Goal: Task Accomplishment & Management: Complete application form

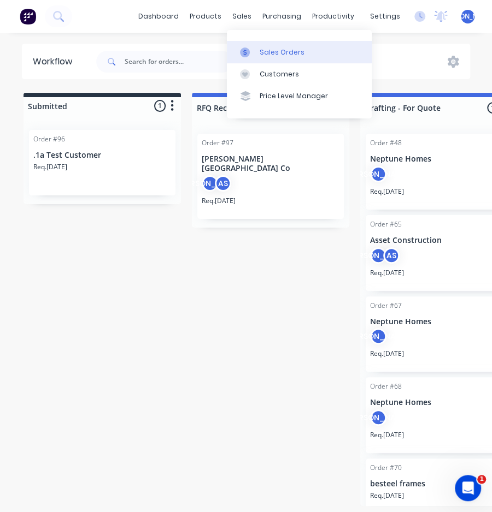
click at [264, 49] on div "Sales Orders" at bounding box center [281, 53] width 45 height 10
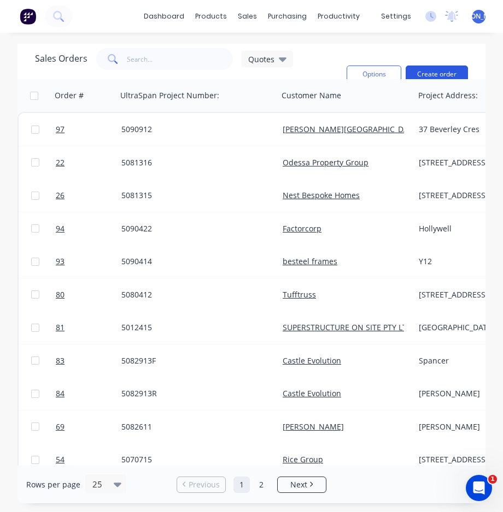
click at [441, 73] on button "Create order" at bounding box center [436, 74] width 62 height 17
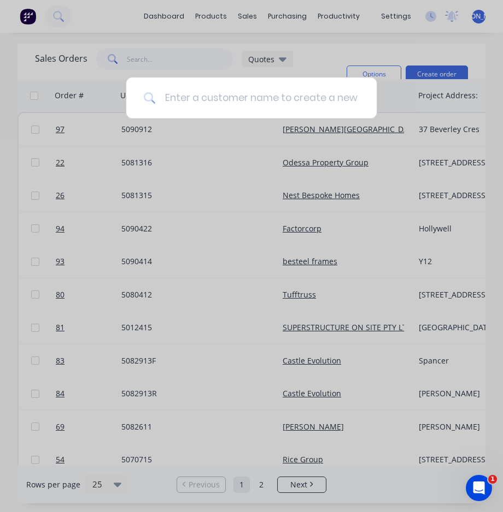
click at [238, 107] on input at bounding box center [257, 98] width 203 height 41
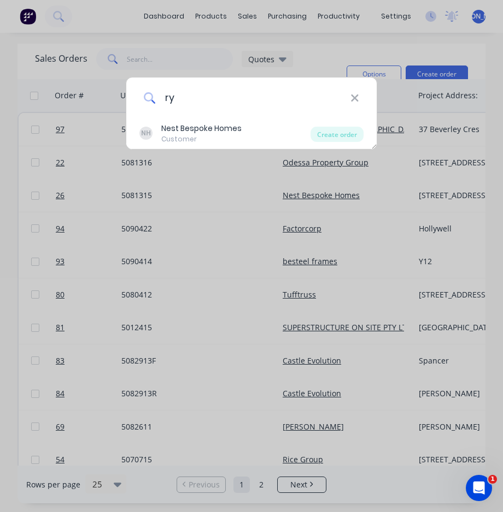
type input "r"
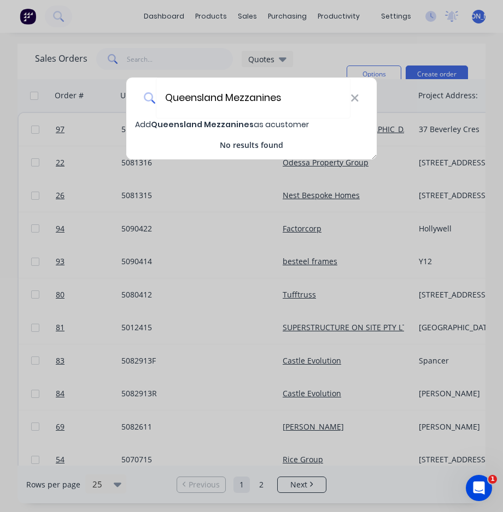
type input "Queensland Mezzanines"
click at [290, 121] on span "Add Queensland Mezzanines as a customer" at bounding box center [222, 124] width 174 height 11
select select "AU"
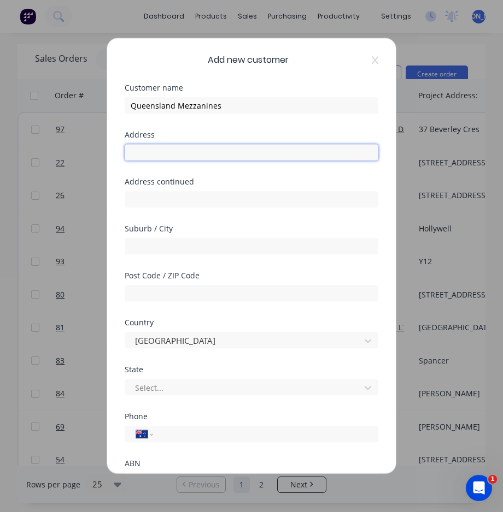
click at [210, 147] on input "text" at bounding box center [251, 152] width 253 height 16
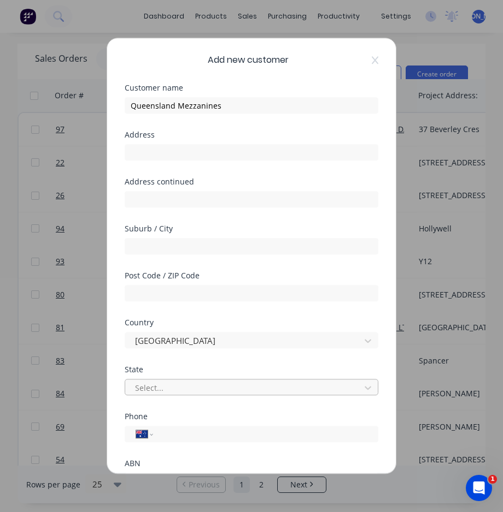
click at [188, 383] on div at bounding box center [244, 388] width 221 height 14
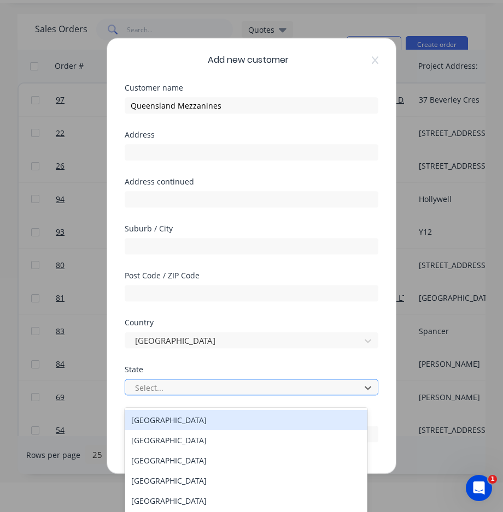
scroll to position [39, 0]
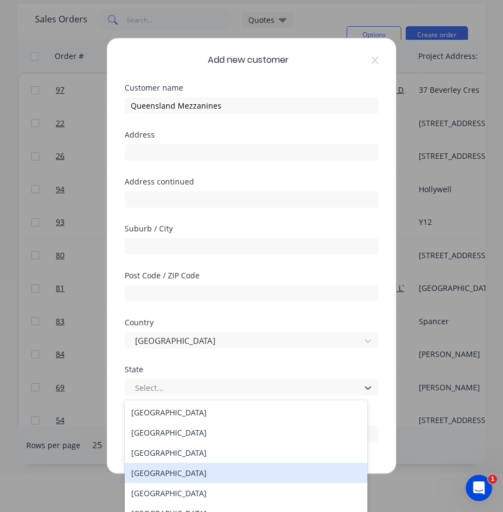
click at [182, 474] on div "[GEOGRAPHIC_DATA]" at bounding box center [246, 473] width 243 height 20
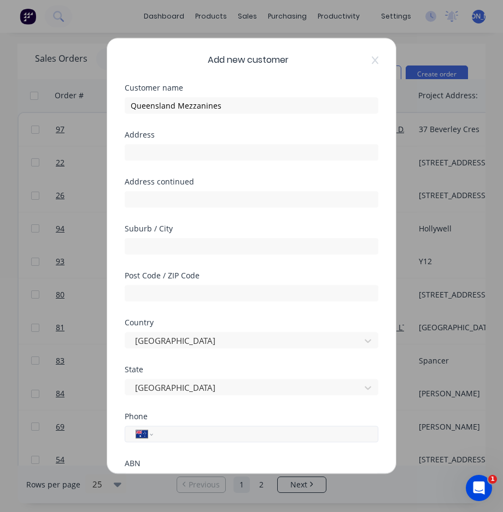
click at [177, 433] on input "tel" at bounding box center [264, 434] width 206 height 13
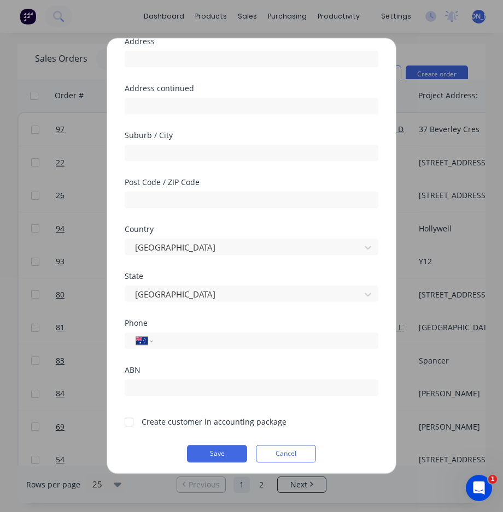
scroll to position [97, 0]
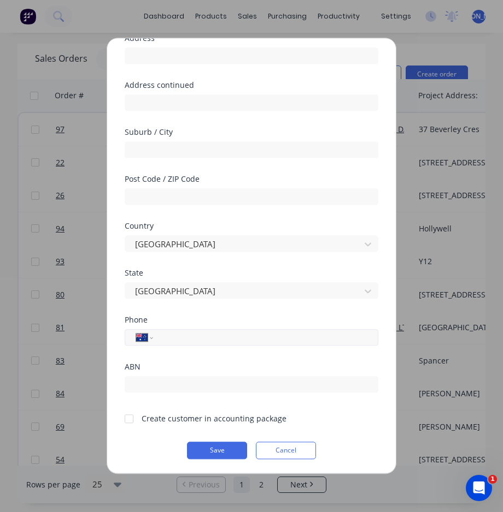
click at [197, 340] on input "tel" at bounding box center [264, 338] width 206 height 13
paste input "0491 951 855"
type input "0491 951 855"
click at [133, 420] on div at bounding box center [129, 419] width 22 height 22
click at [224, 452] on button "Save" at bounding box center [217, 450] width 60 height 17
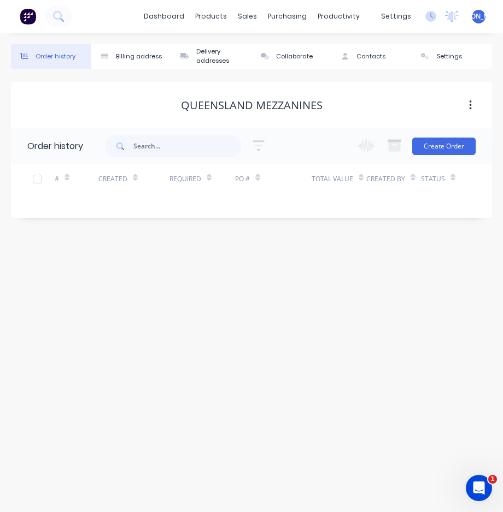
click at [270, 110] on div "Queensland Mezzanines" at bounding box center [251, 105] width 141 height 13
click at [475, 108] on button "button" at bounding box center [470, 106] width 26 height 20
click at [442, 107] on div "Queensland Mezzanines" at bounding box center [251, 105] width 481 height 13
click at [138, 324] on div "Order history Billing address Delivery addresses Collaborate Contacts Settings …" at bounding box center [251, 273] width 503 height 480
click at [375, 58] on div "Contacts" at bounding box center [370, 56] width 29 height 9
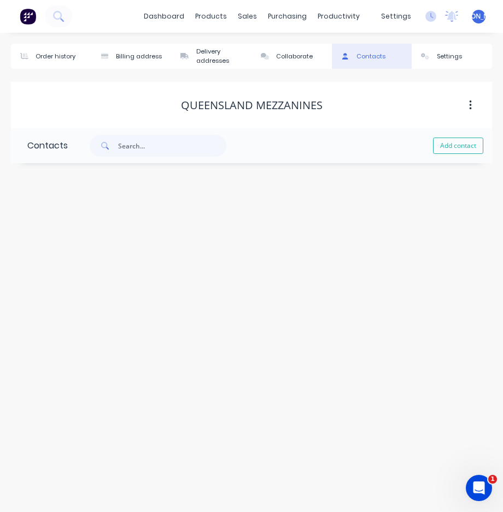
click at [475, 103] on button "button" at bounding box center [470, 106] width 26 height 20
click at [152, 156] on input "text" at bounding box center [172, 146] width 108 height 22
click at [118, 151] on input "text" at bounding box center [172, 146] width 108 height 22
click at [459, 146] on button "Add contact" at bounding box center [458, 146] width 50 height 16
select select "AU"
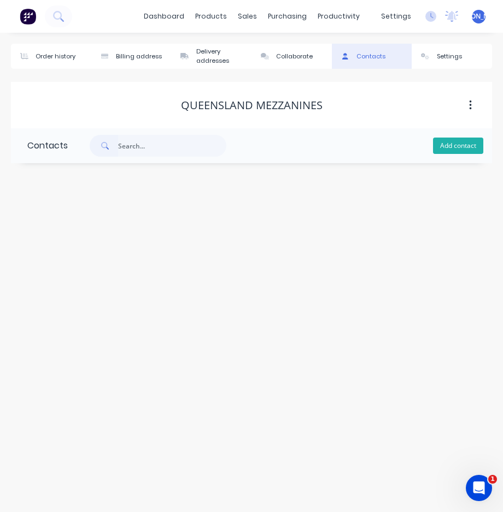
select select "AU"
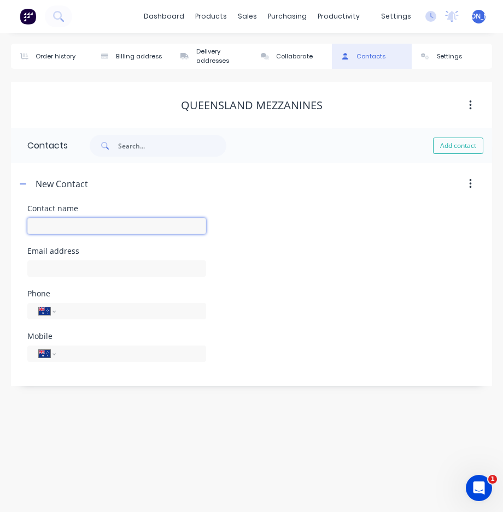
click at [146, 223] on input "text" at bounding box center [116, 226] width 179 height 16
type input "[PERSON_NAME]"
click at [396, 275] on div "Email address" at bounding box center [251, 268] width 448 height 43
select select "AU"
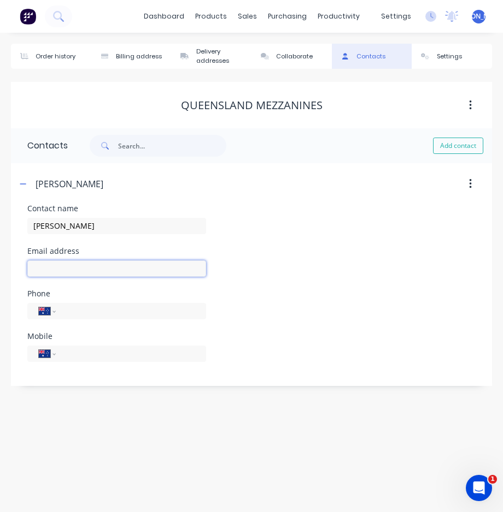
click at [132, 272] on input "text" at bounding box center [116, 269] width 179 height 16
click at [76, 269] on input "text" at bounding box center [116, 269] width 179 height 16
paste input "[PERSON_NAME][EMAIL_ADDRESS][DOMAIN_NAME]"
type input "[PERSON_NAME][EMAIL_ADDRESS][DOMAIN_NAME]"
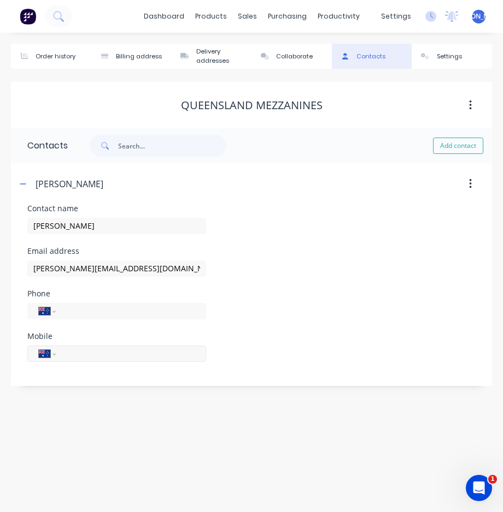
click at [117, 351] on input "tel" at bounding box center [128, 353] width 131 height 13
click at [81, 356] on input "tel" at bounding box center [128, 353] width 131 height 13
paste input "0491 951 855"
type input "0491 951 855"
click at [310, 306] on div "Phone International [GEOGRAPHIC_DATA] [GEOGRAPHIC_DATA] [GEOGRAPHIC_DATA] [GEOG…" at bounding box center [251, 311] width 448 height 43
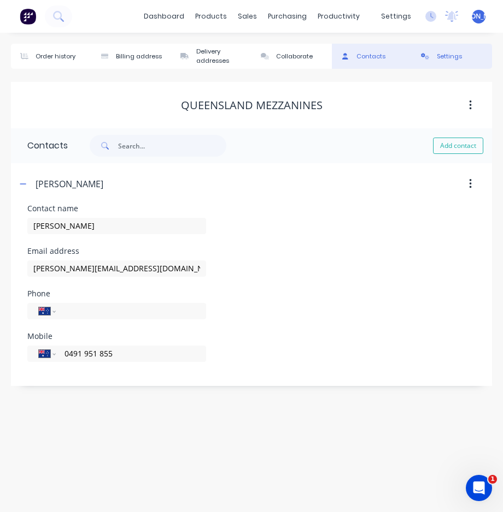
click at [452, 61] on div "Settings" at bounding box center [448, 56] width 25 height 9
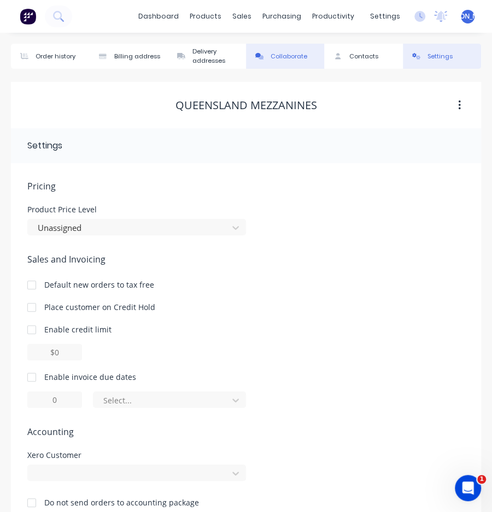
click at [287, 60] on div "Collaborate" at bounding box center [288, 56] width 37 height 9
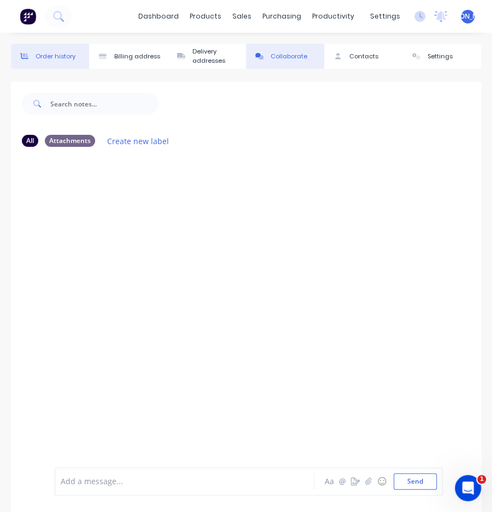
click at [58, 60] on div "Order history" at bounding box center [56, 56] width 40 height 9
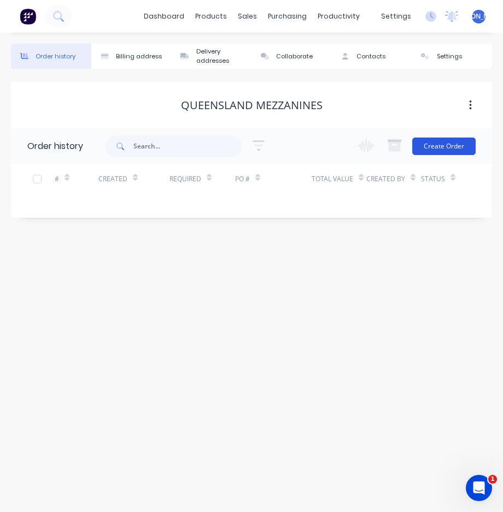
click at [453, 148] on button "Create Order" at bounding box center [443, 146] width 63 height 17
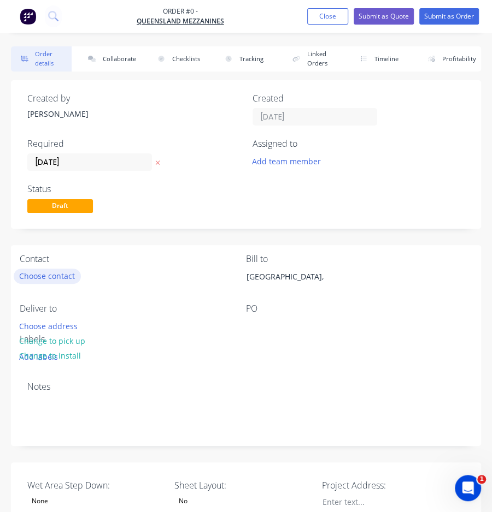
click at [57, 274] on button "Choose contact" at bounding box center [47, 276] width 67 height 15
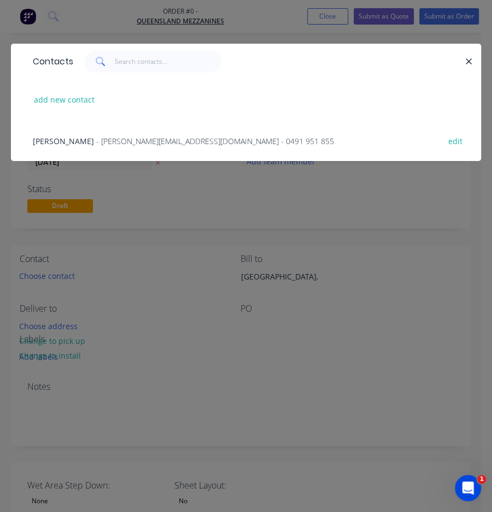
click at [115, 143] on span "- [PERSON_NAME][EMAIL_ADDRESS][DOMAIN_NAME] - 0491 951 855" at bounding box center [215, 141] width 238 height 10
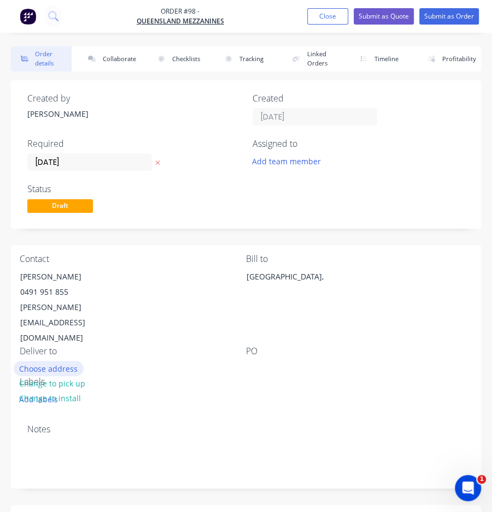
click at [51, 361] on button "Choose address" at bounding box center [49, 368] width 70 height 15
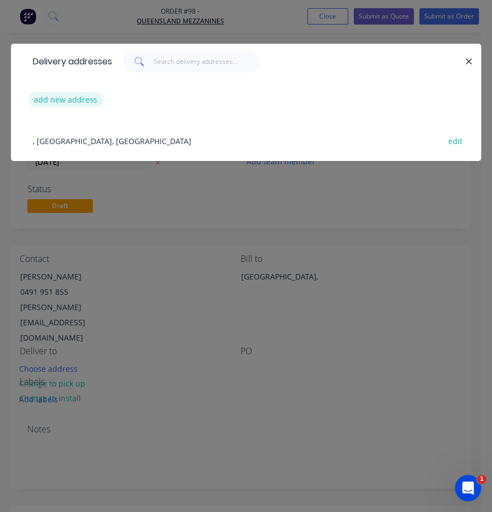
click at [80, 97] on button "add new address" at bounding box center [65, 99] width 75 height 15
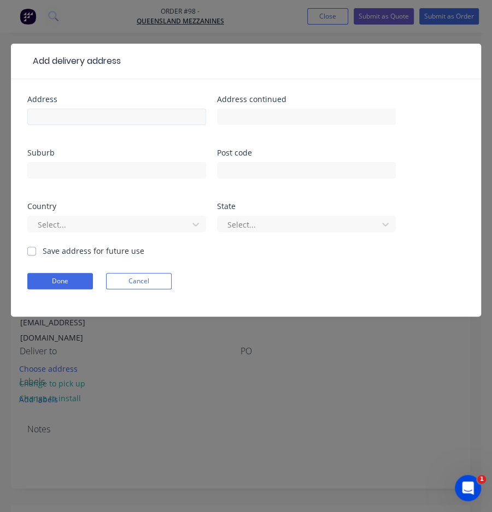
scroll to position [448, 0]
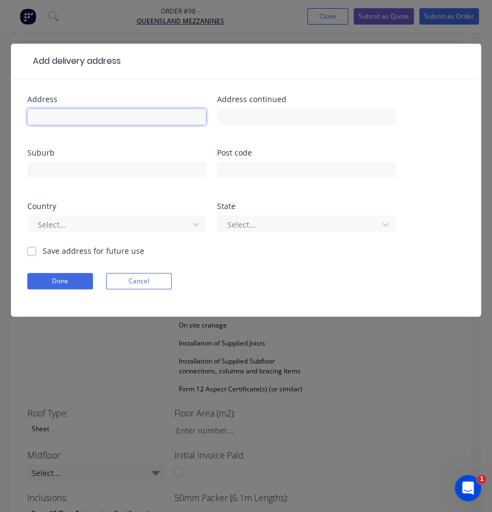
click at [132, 114] on input "text" at bounding box center [116, 117] width 179 height 16
type input "ex works"
click at [294, 133] on div at bounding box center [306, 122] width 179 height 32
click at [61, 251] on label "Save address for future use" at bounding box center [94, 250] width 102 height 11
click at [36, 251] on input "Save address for future use" at bounding box center [31, 250] width 9 height 10
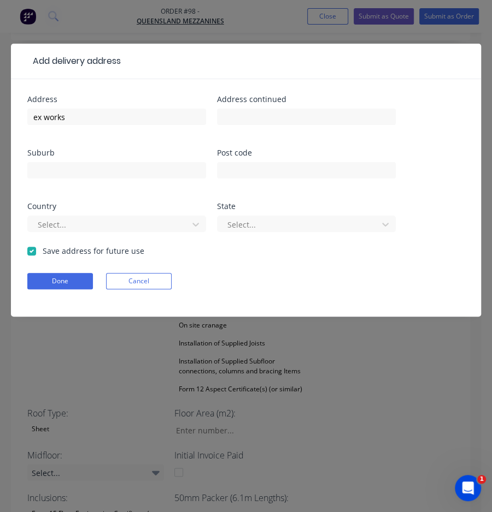
checkbox input "true"
click at [56, 288] on button "Done" at bounding box center [60, 281] width 66 height 16
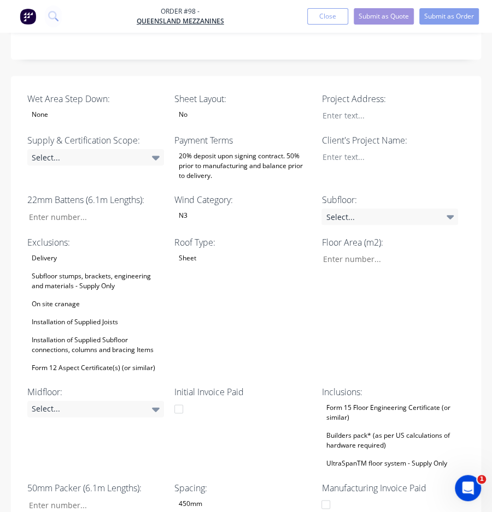
scroll to position [468, 0]
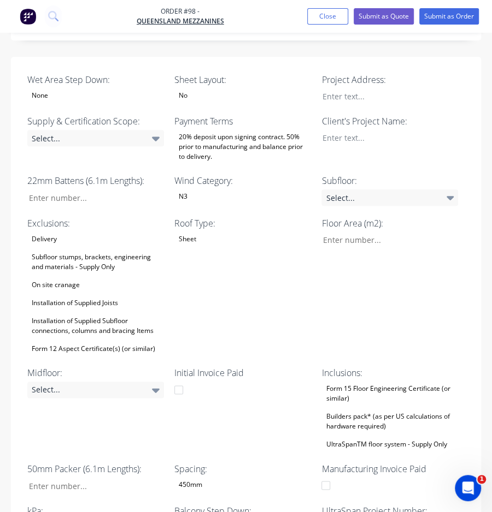
click at [207, 190] on div "N3" at bounding box center [242, 197] width 137 height 14
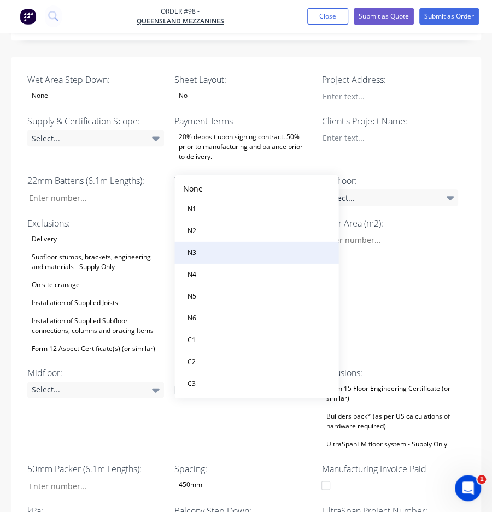
click at [220, 248] on button "N3" at bounding box center [256, 253] width 164 height 22
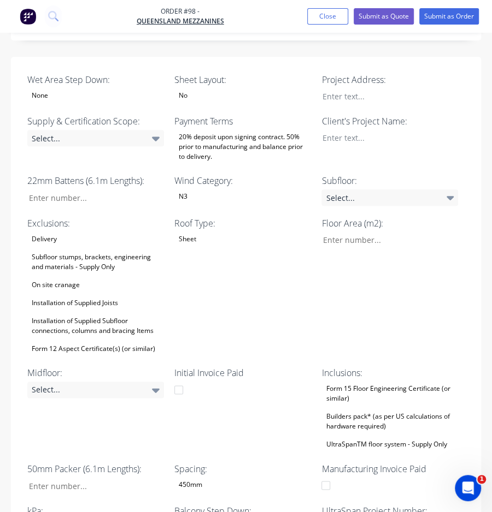
click at [66, 232] on div "Delivery Subfloor stumps, brackets, engineering and materials - Supply Only On …" at bounding box center [95, 294] width 137 height 124
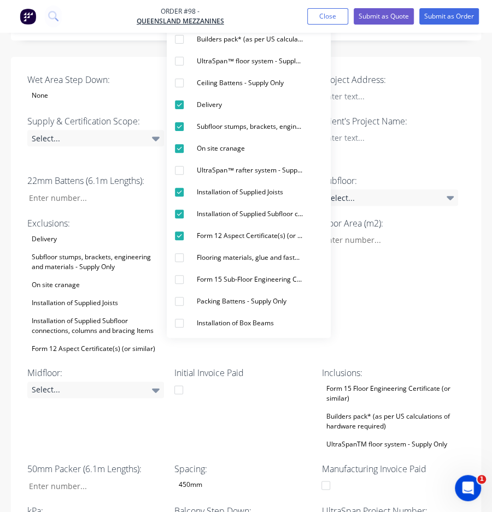
click at [438, 262] on div "Floor Area (m2):" at bounding box center [389, 286] width 137 height 139
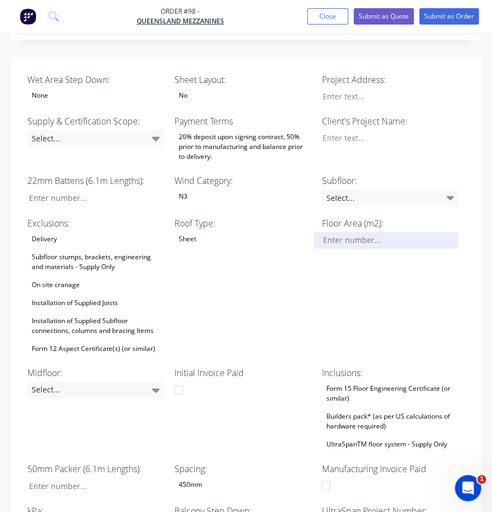
click at [361, 232] on input "Wet Area Step Down:" at bounding box center [386, 240] width 144 height 16
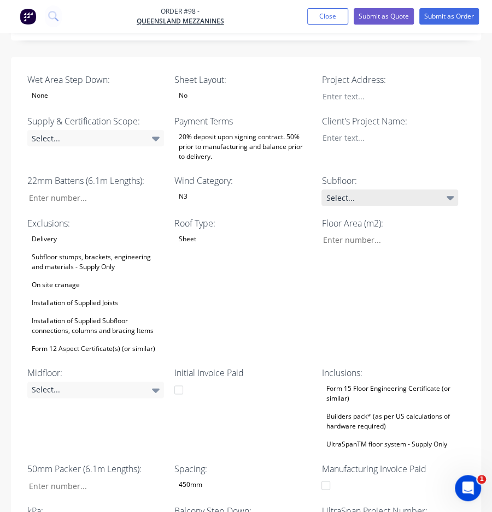
click at [374, 190] on div "Select..." at bounding box center [389, 198] width 137 height 16
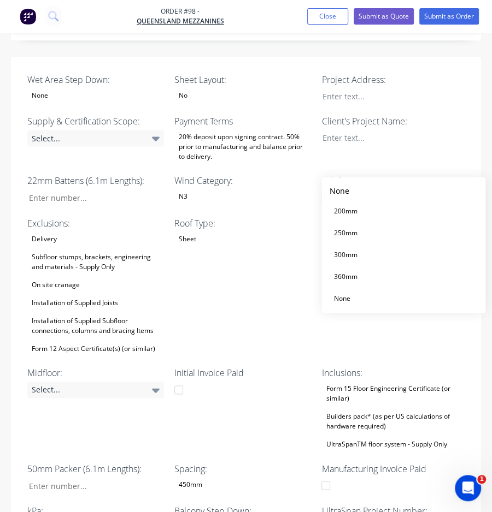
click at [374, 190] on div "Select..." at bounding box center [389, 198] width 137 height 16
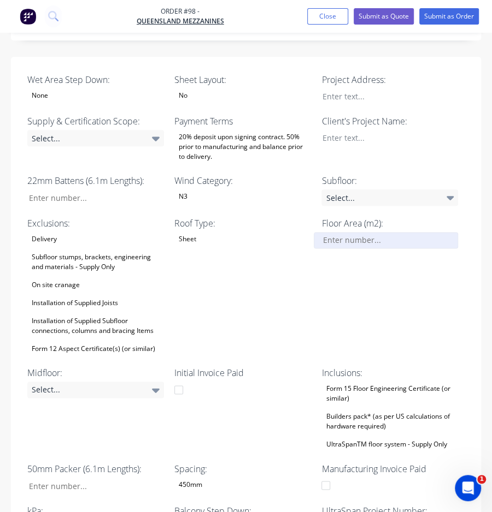
click at [393, 232] on input "Wet Area Step Down:" at bounding box center [386, 240] width 144 height 16
type input "84"
click at [387, 285] on div "Floor Area (m2): 84" at bounding box center [389, 286] width 137 height 139
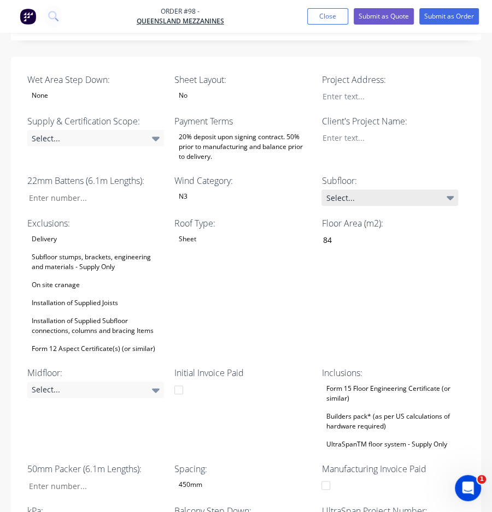
click at [370, 190] on div "Select..." at bounding box center [389, 198] width 137 height 16
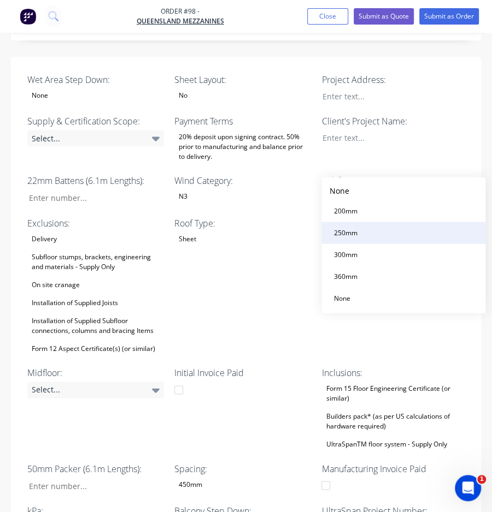
click at [362, 228] on button "250mm" at bounding box center [403, 233] width 164 height 22
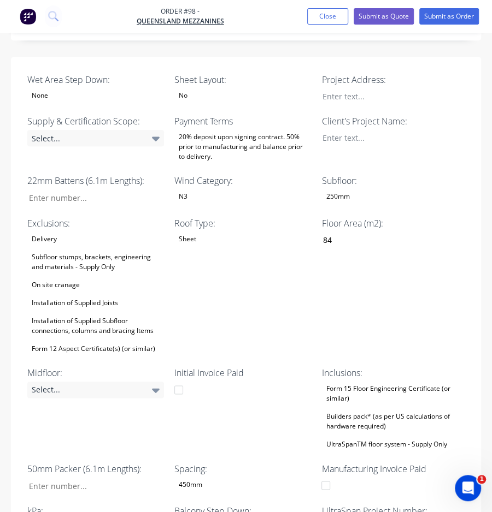
click at [362, 174] on label "Subfloor:" at bounding box center [389, 180] width 137 height 13
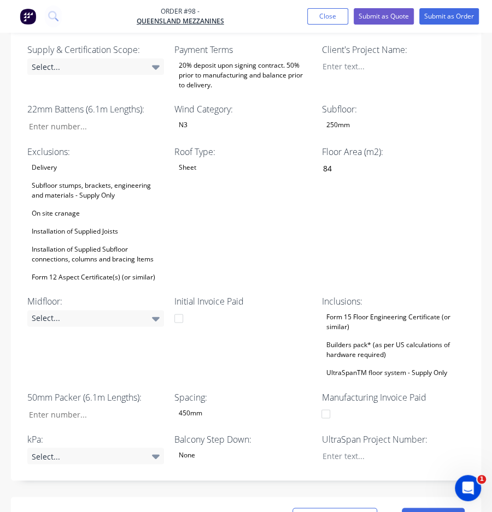
scroll to position [540, 0]
click at [82, 178] on div "Subfloor stumps, brackets, engineering and materials - Supply Only" at bounding box center [95, 190] width 137 height 24
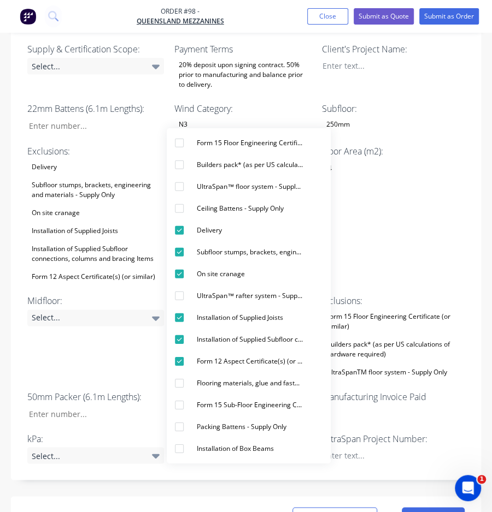
click at [413, 224] on div "Floor Area (m2): 84" at bounding box center [389, 214] width 137 height 139
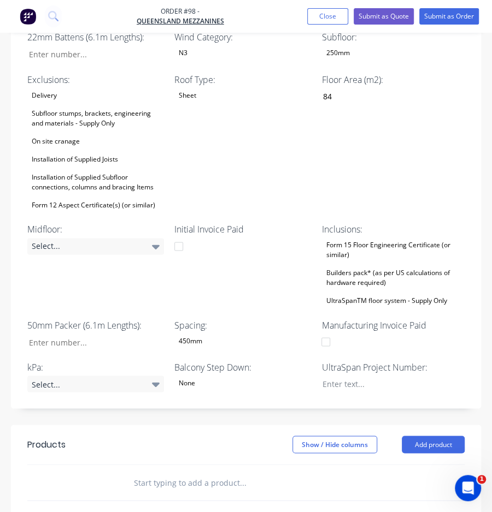
scroll to position [612, 0]
click at [403, 238] on div "Form 15 Floor Engineering Certificate (or similar) Builders pack* (as per US ca…" at bounding box center [389, 273] width 137 height 70
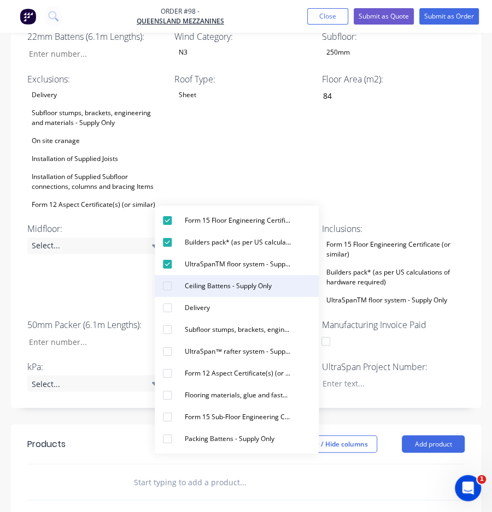
click at [239, 286] on div "Ceiling Battens - Supply Only" at bounding box center [228, 286] width 96 height 14
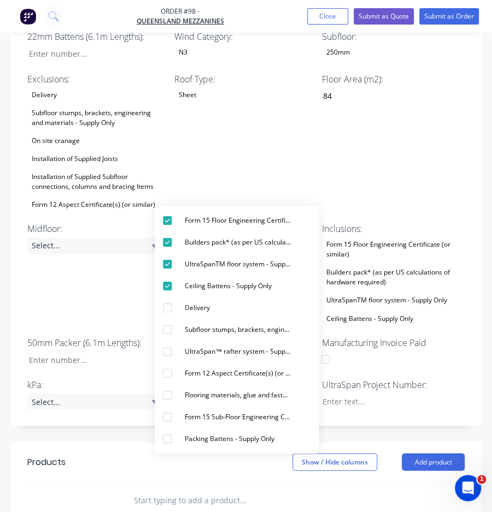
click at [368, 101] on div "Floor Area (m2): 84" at bounding box center [389, 142] width 137 height 139
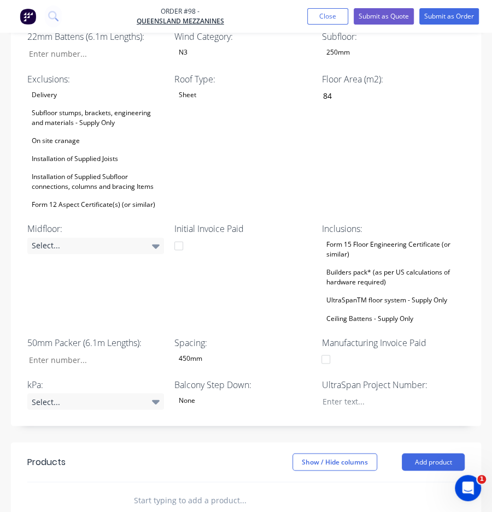
click at [104, 170] on div "Installation of Supplied Subfloor connections, columns and bracing Items" at bounding box center [95, 182] width 137 height 24
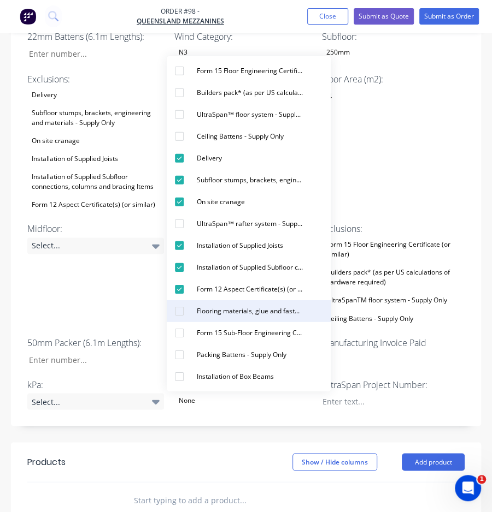
click at [279, 312] on div "Flooring materials, glue and fasteners - Supply Only" at bounding box center [249, 311] width 115 height 14
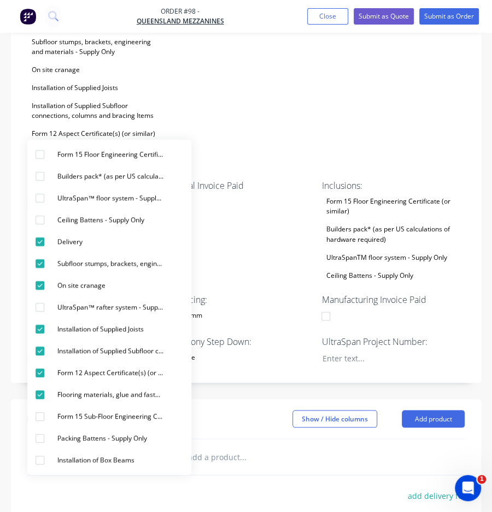
click at [409, 105] on div "Floor Area (m2): 84" at bounding box center [389, 85] width 137 height 167
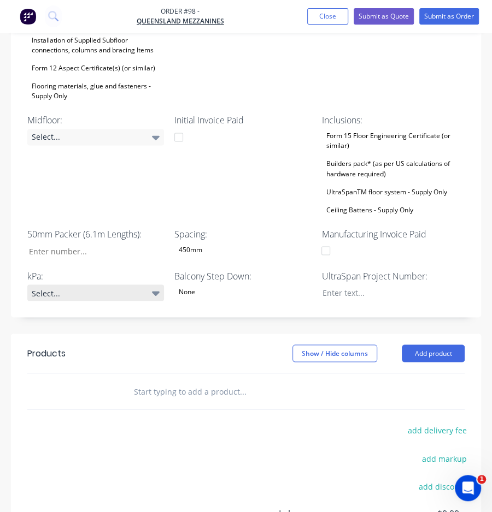
click at [147, 285] on div "Select..." at bounding box center [95, 293] width 137 height 16
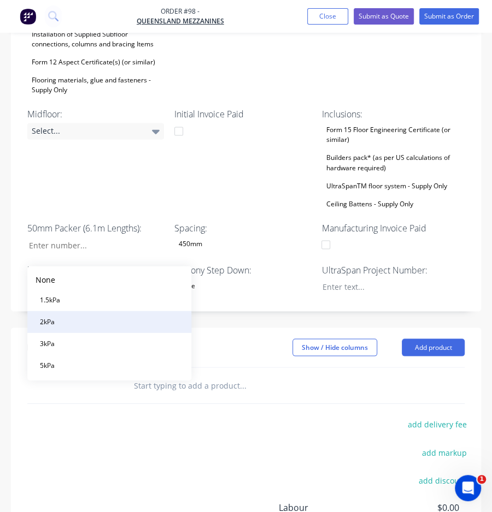
click at [73, 317] on button "2kPa" at bounding box center [109, 322] width 164 height 22
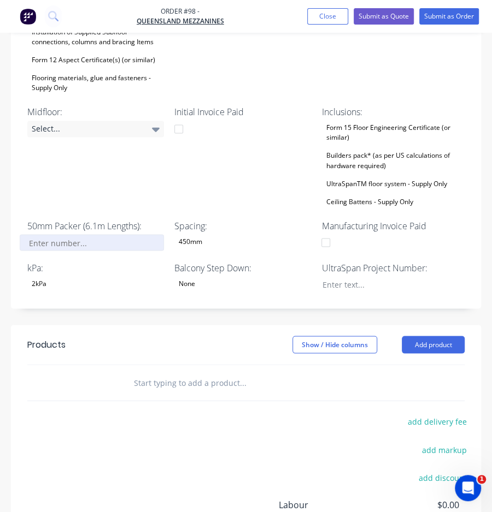
scroll to position [757, 0]
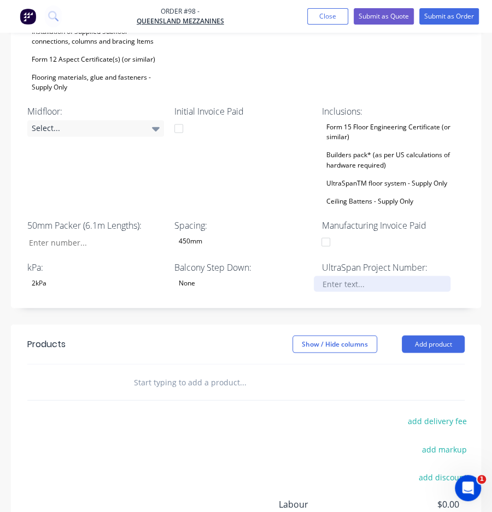
click at [385, 276] on div at bounding box center [382, 284] width 137 height 16
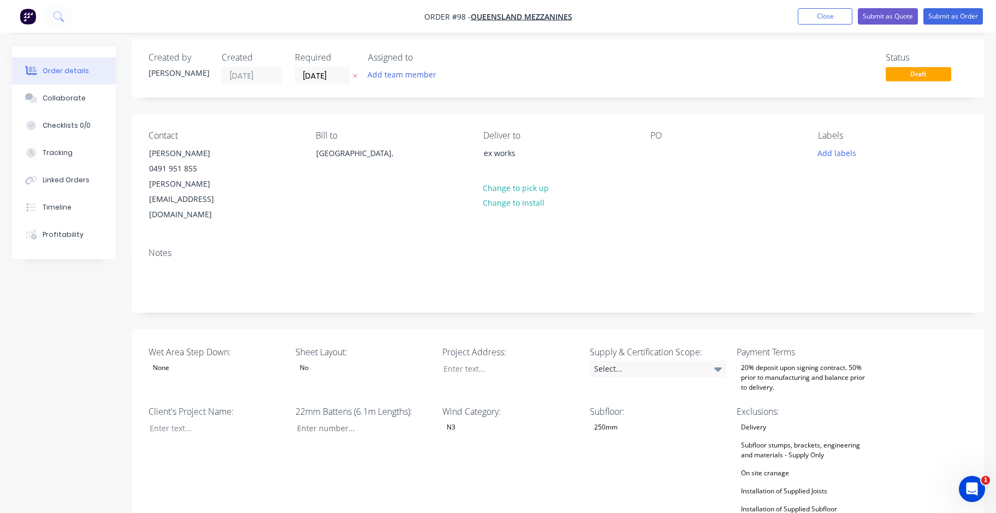
scroll to position [0, 0]
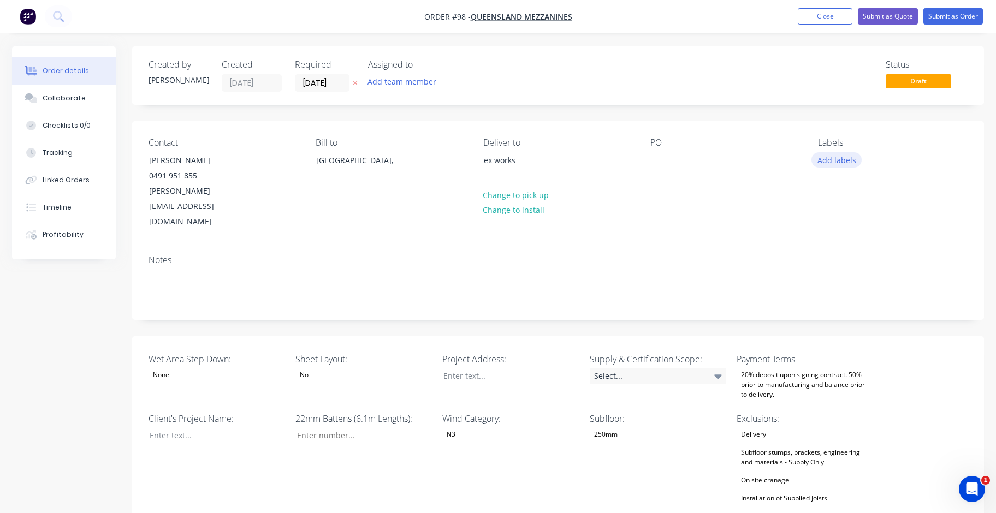
click at [491, 160] on button "Add labels" at bounding box center [837, 159] width 50 height 15
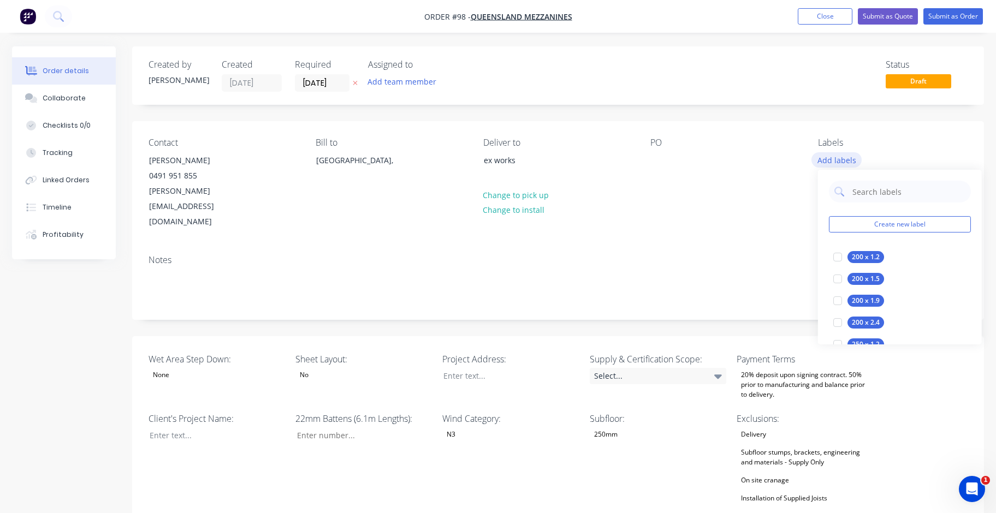
click at [491, 160] on button "Add labels" at bounding box center [837, 159] width 50 height 15
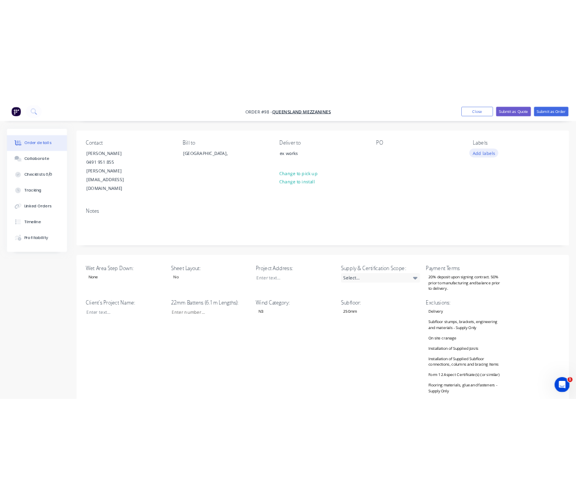
scroll to position [72, 0]
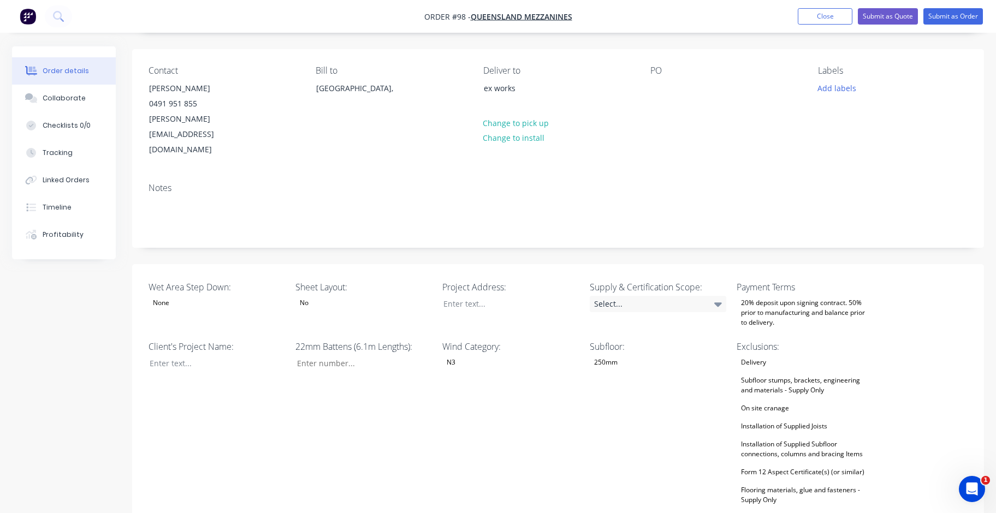
click at [356, 296] on div "No" at bounding box center [364, 303] width 137 height 14
click at [340, 315] on button "Yes" at bounding box center [378, 315] width 164 height 22
click at [491, 296] on div at bounding box center [503, 304] width 137 height 16
click at [267, 381] on div "Client's Project Name:" at bounding box center [217, 423] width 137 height 167
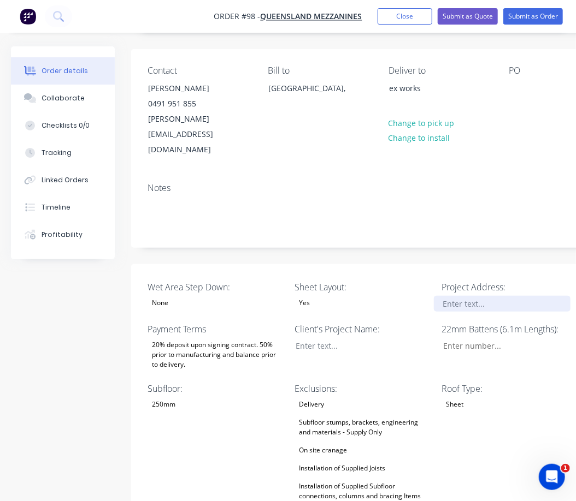
click at [475, 296] on div at bounding box center [502, 304] width 137 height 16
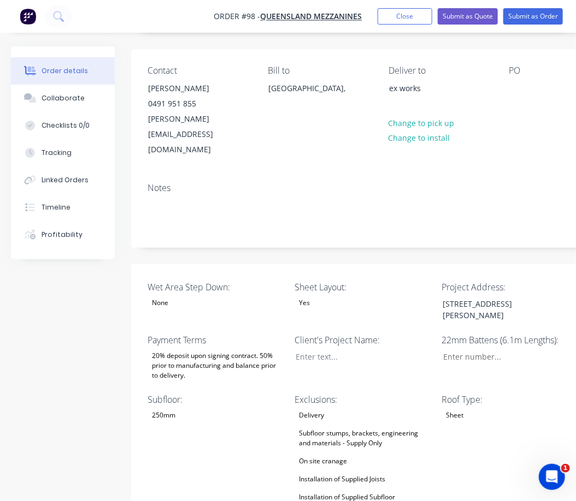
click at [389, 349] on div at bounding box center [355, 357] width 137 height 16
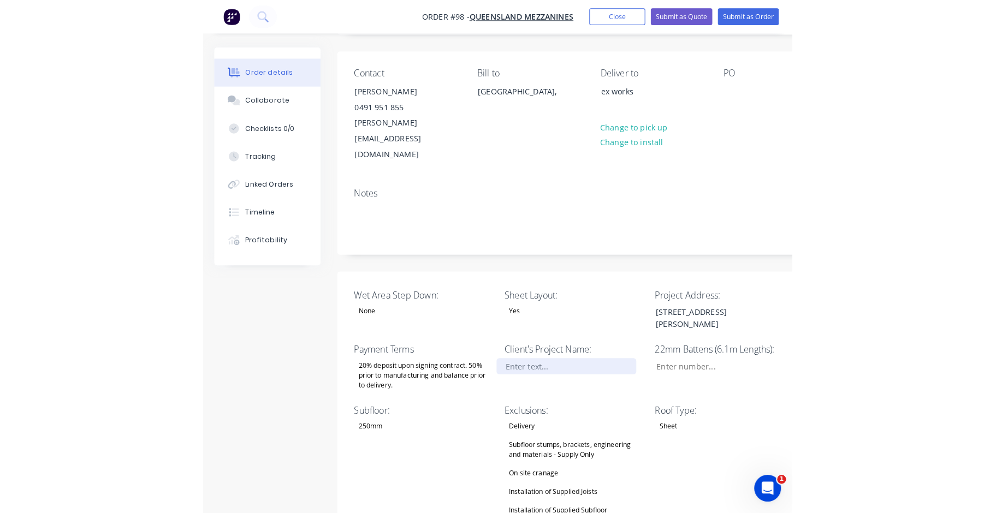
scroll to position [70, 0]
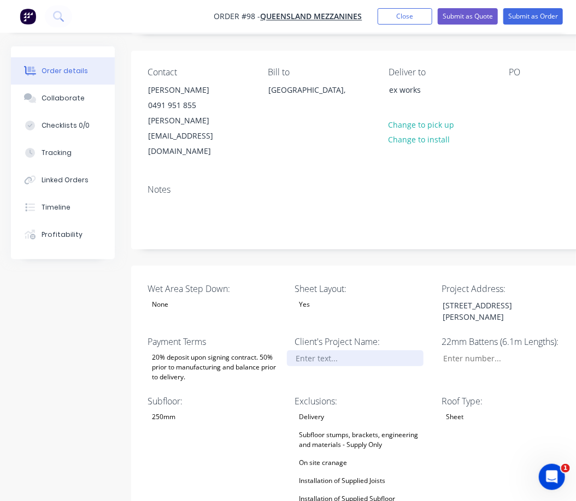
click at [352, 351] on div at bounding box center [355, 359] width 137 height 16
click at [491, 411] on div "Roof Type: Sheet" at bounding box center [509, 478] width 137 height 167
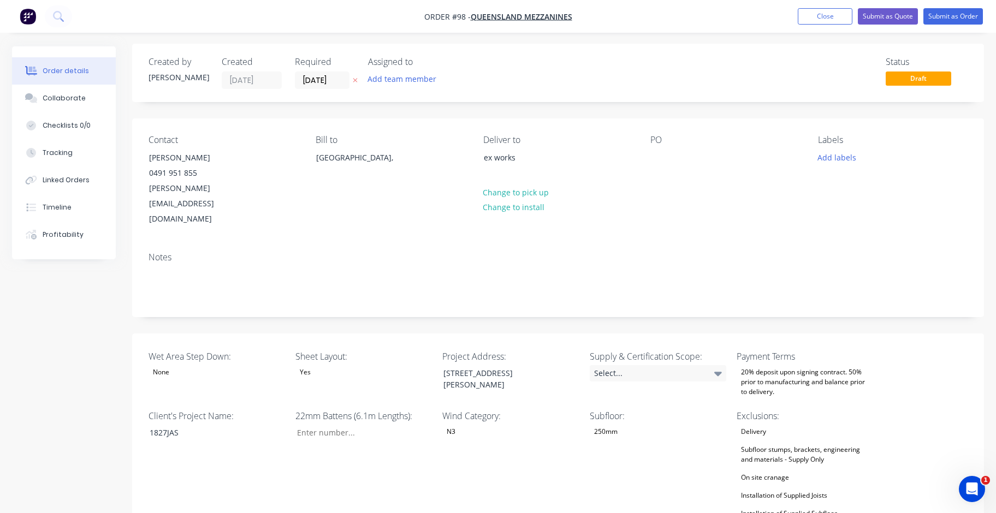
scroll to position [0, 0]
click at [491, 196] on button "Change to pick up" at bounding box center [516, 194] width 78 height 15
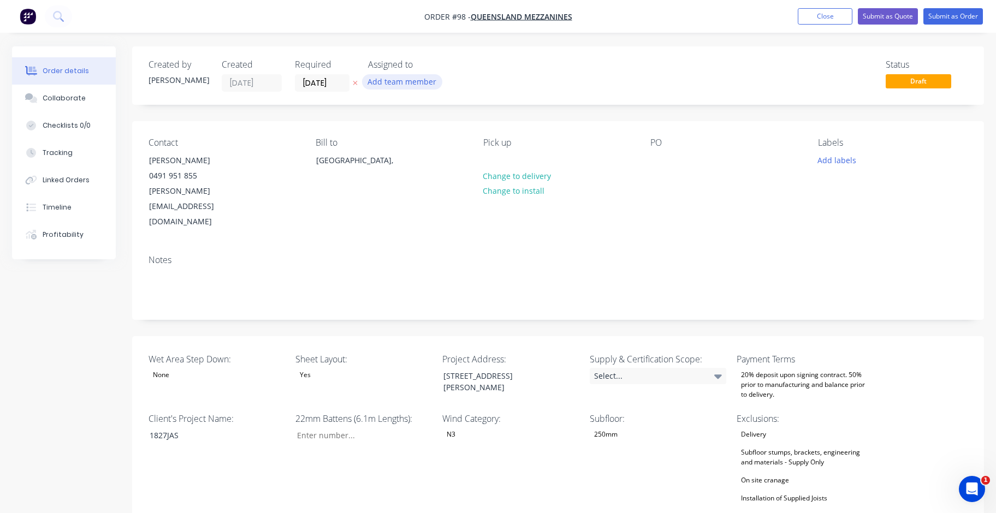
click at [399, 86] on button "Add team member" at bounding box center [402, 81] width 80 height 15
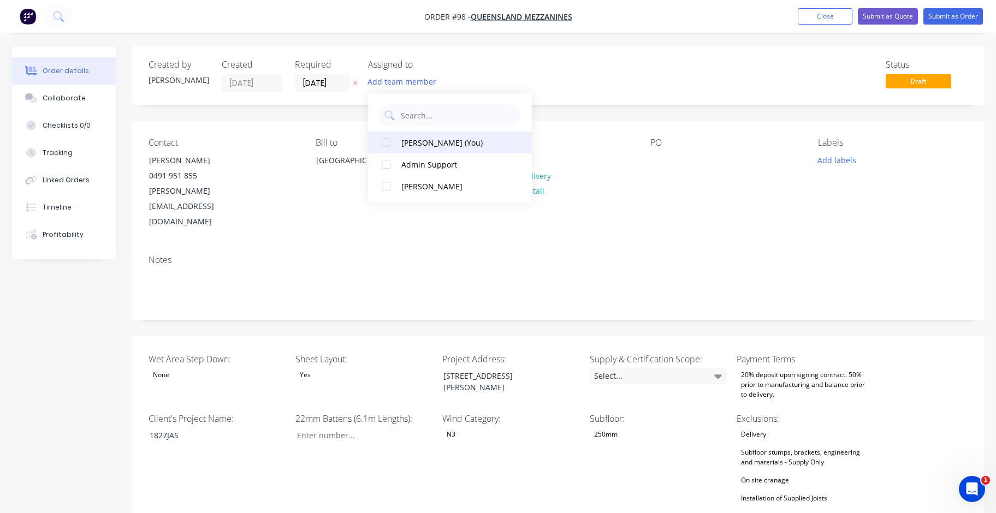
click at [438, 143] on div "[PERSON_NAME] (You)" at bounding box center [455, 142] width 109 height 11
click at [434, 164] on div "Admin Support" at bounding box center [455, 164] width 109 height 11
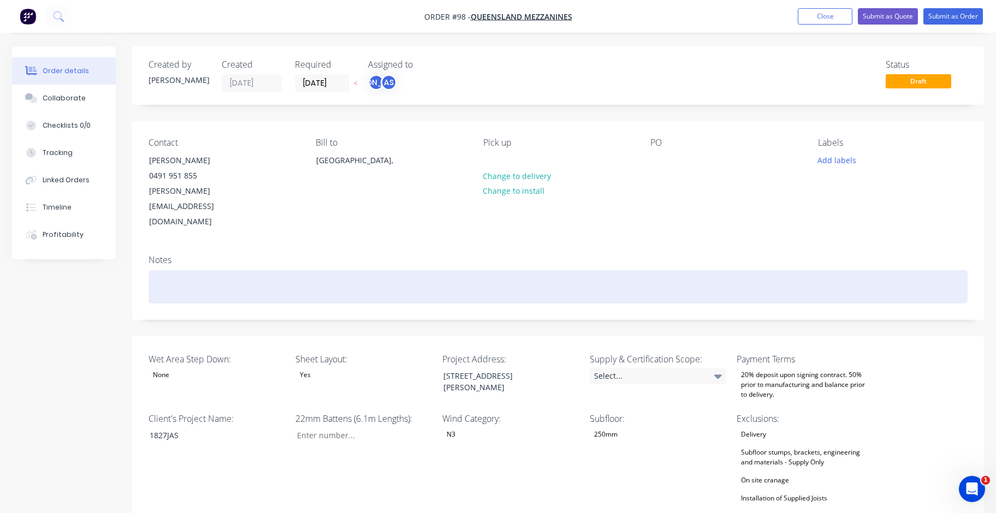
click at [309, 270] on div at bounding box center [558, 286] width 819 height 33
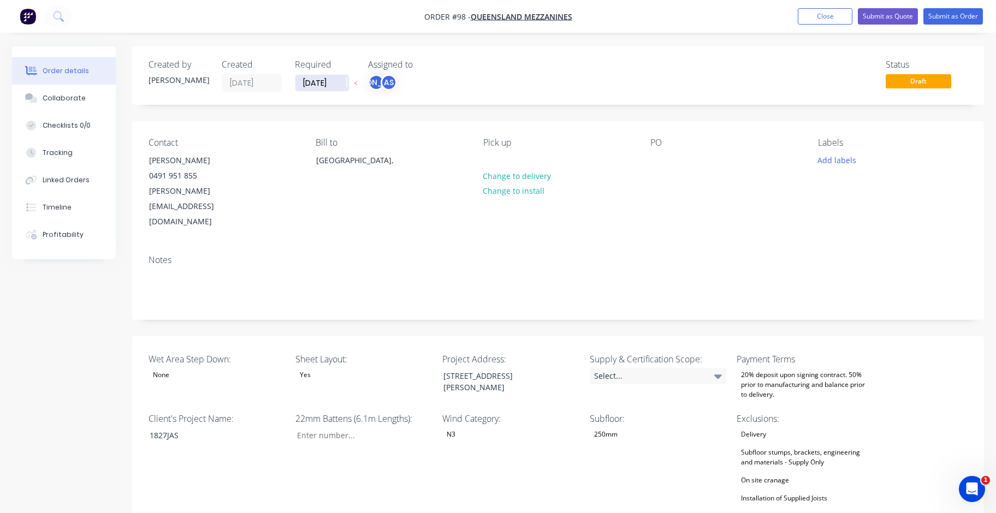
click at [338, 85] on input "[DATE]" at bounding box center [323, 83] width 54 height 16
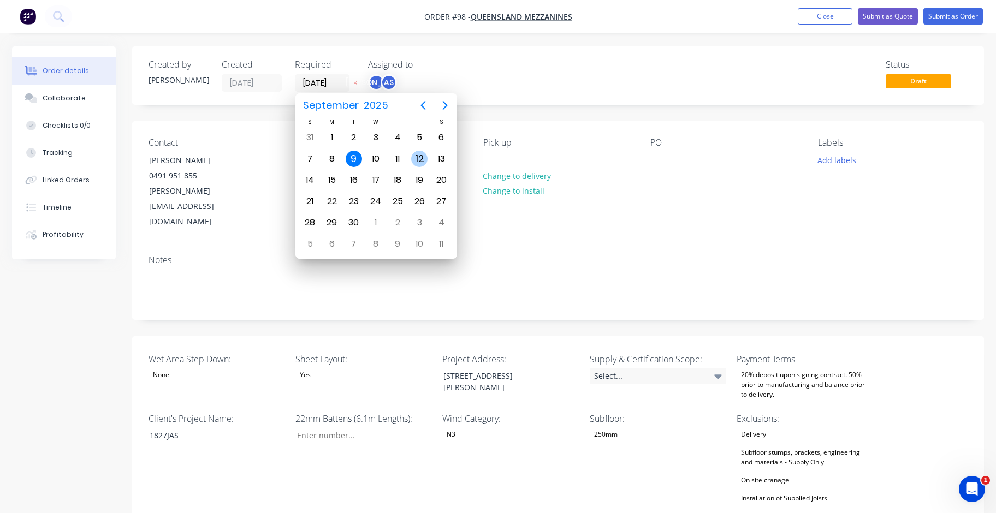
click at [419, 162] on div "12" at bounding box center [419, 159] width 16 height 16
type input "[DATE]"
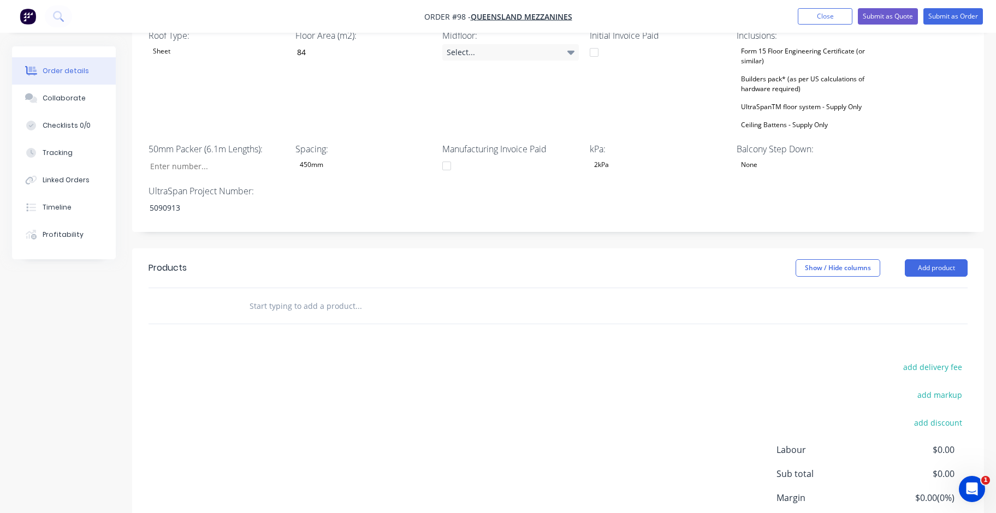
scroll to position [547, 0]
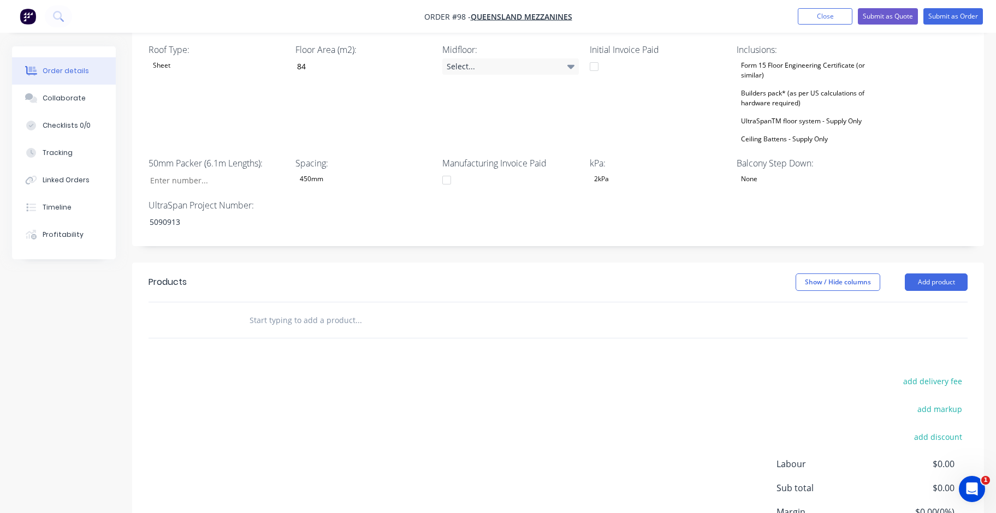
drag, startPoint x: 421, startPoint y: 336, endPoint x: 401, endPoint y: 354, distance: 25.9
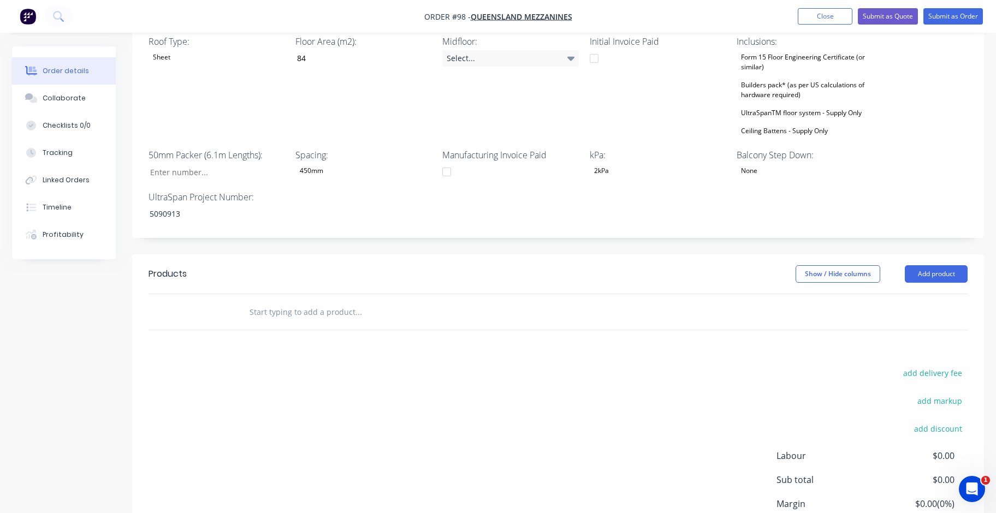
scroll to position [557, 0]
click at [389, 383] on div "add delivery fee add markup add discount Labour $0.00 Sub total $0.00 Margin $0…" at bounding box center [558, 469] width 819 height 211
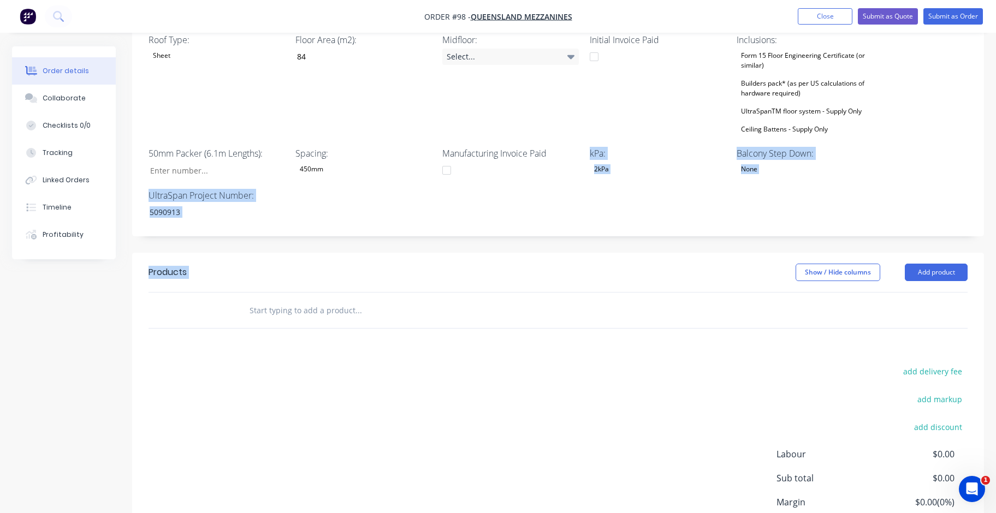
drag, startPoint x: 447, startPoint y: 175, endPoint x: 400, endPoint y: 215, distance: 61.2
click at [400, 217] on div "Created by [PERSON_NAME] Created [DATE] Required [DATE] Assigned to JO AS Statu…" at bounding box center [558, 40] width 852 height 1101
drag, startPoint x: 516, startPoint y: 192, endPoint x: 501, endPoint y: 225, distance: 35.2
click at [491, 192] on div "Wet Area Step Down: None Sheet Layout: Yes Project Address: [STREET_ADDRESS] Su…" at bounding box center [558, 8] width 852 height 457
click at [347, 409] on div "add delivery fee add markup add discount Labour $0.00 Sub total $0.00 Margin $0…" at bounding box center [558, 469] width 819 height 211
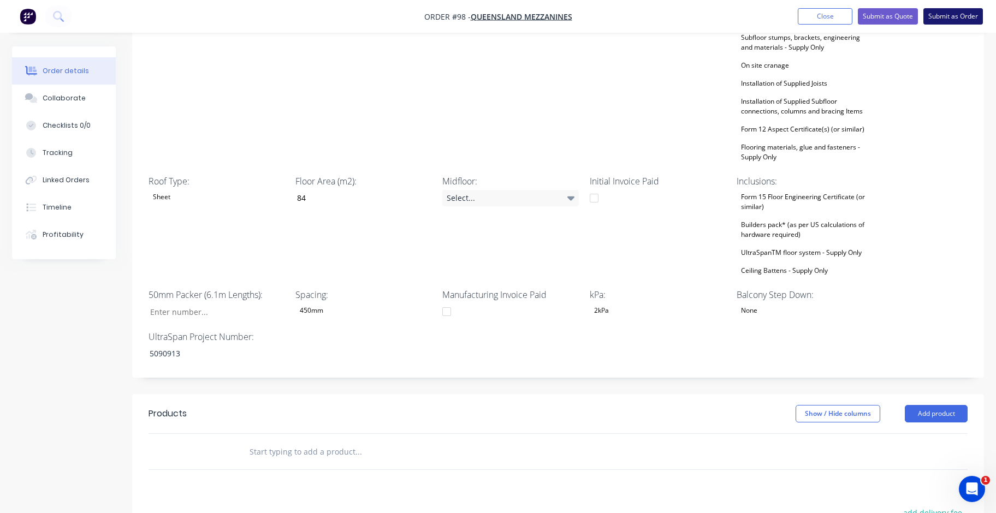
scroll to position [414, 0]
click at [472, 131] on div "Wind Category: N3" at bounding box center [510, 81] width 137 height 167
click at [74, 97] on div "Collaborate" at bounding box center [64, 98] width 43 height 10
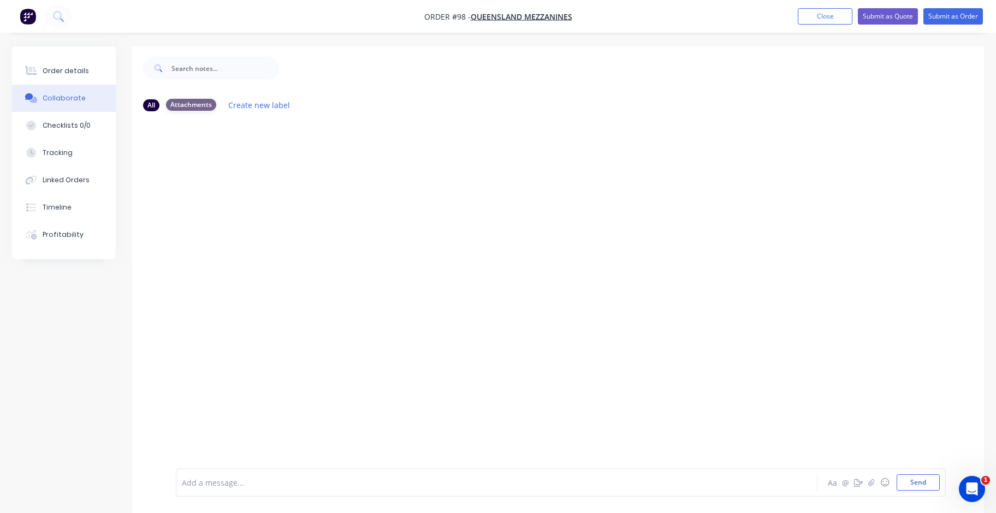
click at [197, 102] on div "Attachments" at bounding box center [191, 105] width 50 height 12
click at [491, 487] on icon "button" at bounding box center [872, 483] width 7 height 8
click at [80, 72] on div "Order details" at bounding box center [66, 71] width 46 height 10
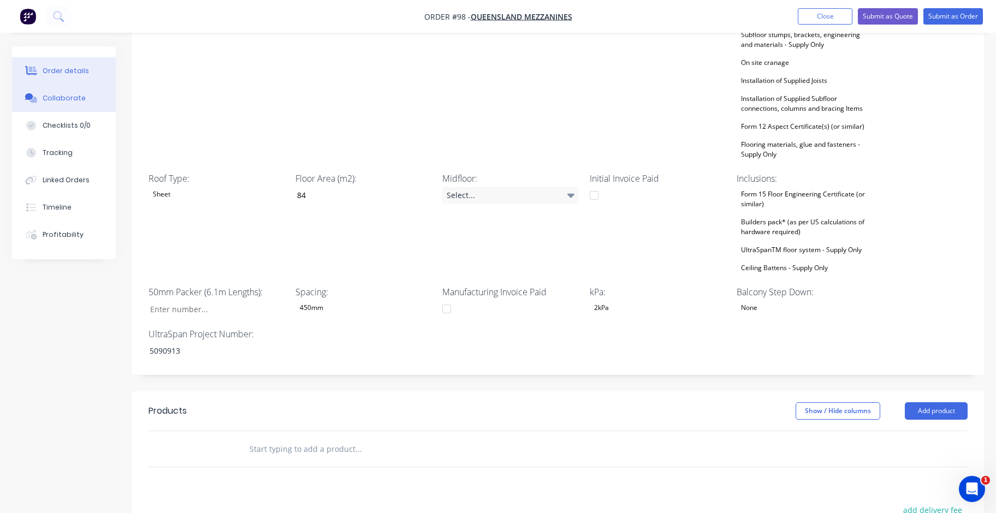
scroll to position [417, 0]
click at [62, 98] on div "Collaborate" at bounding box center [64, 98] width 43 height 10
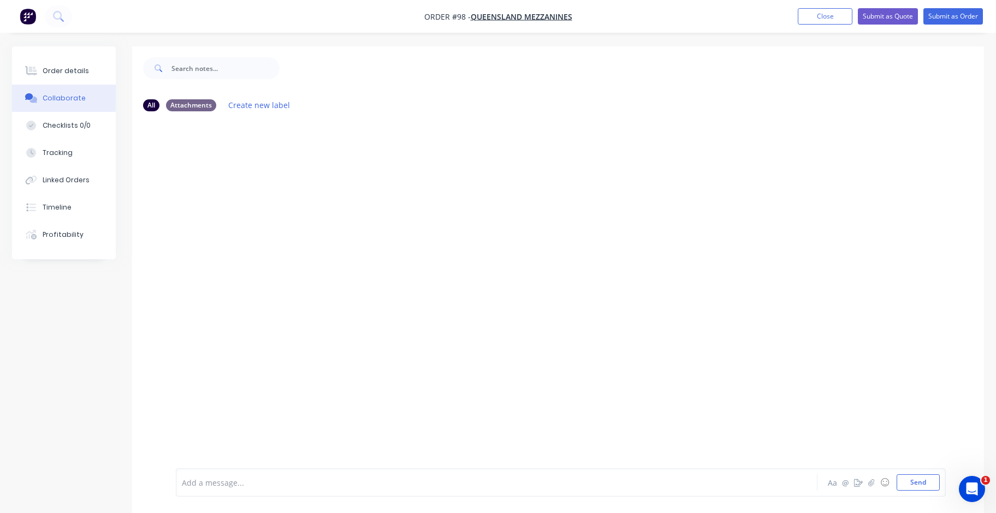
click at [292, 486] on div at bounding box center [466, 482] width 568 height 11
click at [58, 71] on div "Order details" at bounding box center [66, 71] width 46 height 10
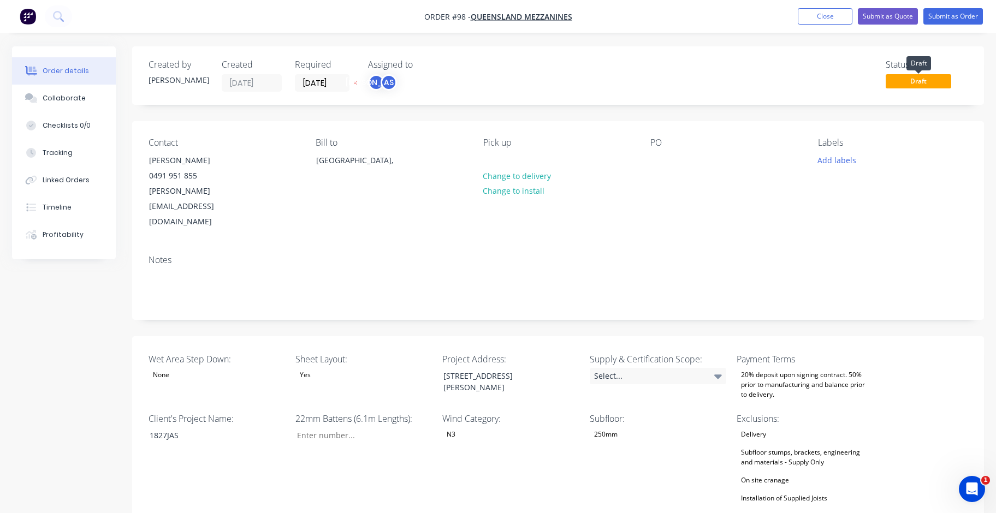
click at [491, 86] on span "Draft" at bounding box center [919, 81] width 66 height 14
click at [491, 78] on span "Draft" at bounding box center [919, 81] width 66 height 14
click at [491, 246] on div "Notes" at bounding box center [558, 282] width 852 height 73
click at [491, 12] on button "Submit as Order" at bounding box center [954, 16] width 60 height 16
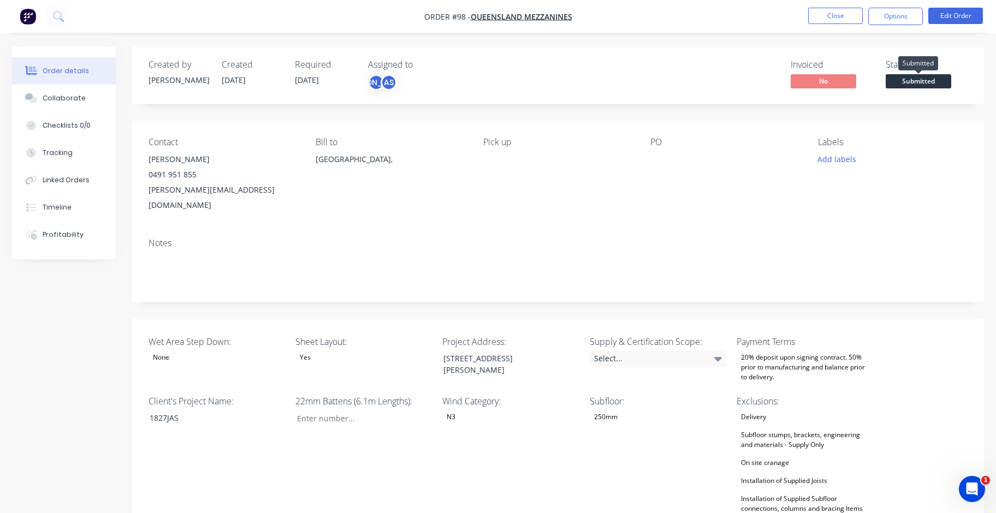
click at [491, 79] on span "Submitted" at bounding box center [919, 81] width 66 height 14
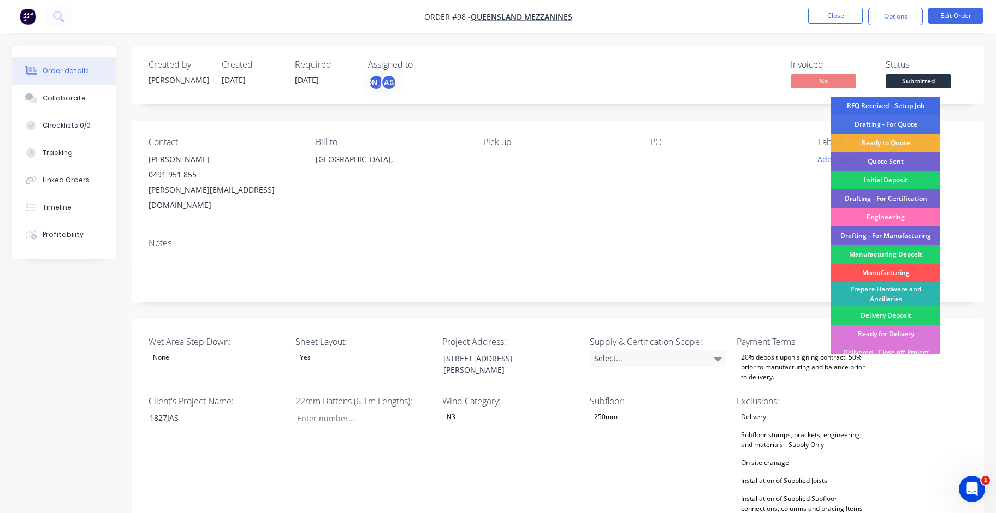
click at [491, 104] on div "RFQ Received - Setup Job" at bounding box center [885, 106] width 109 height 19
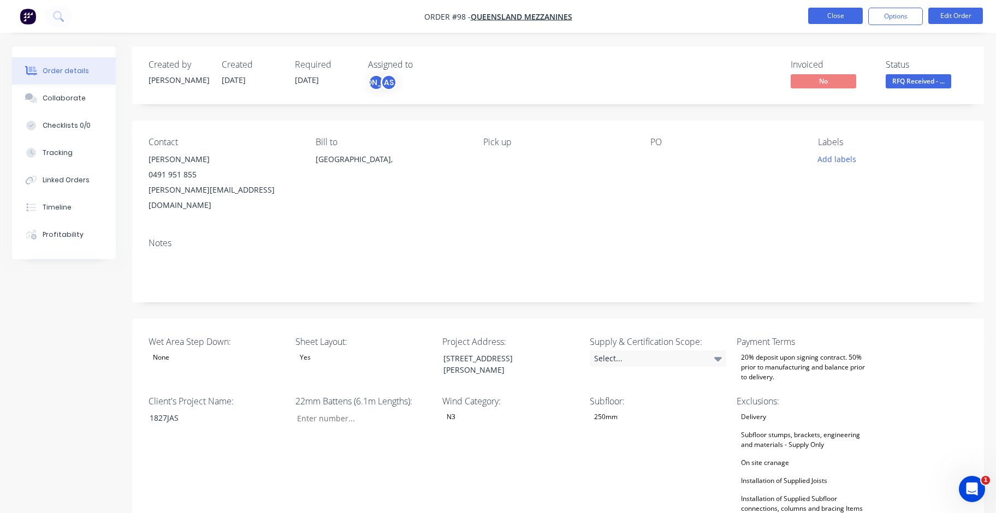
click at [491, 18] on button "Close" at bounding box center [835, 16] width 55 height 16
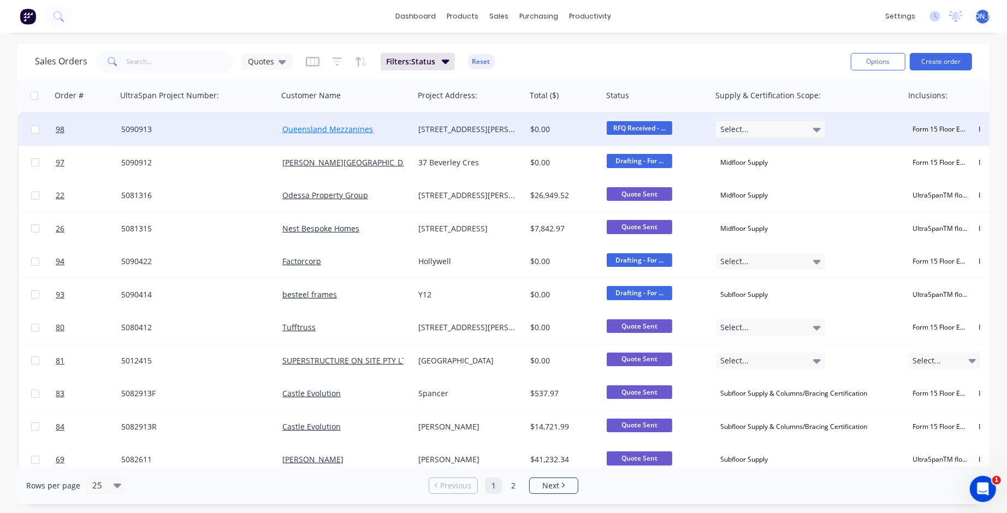
click at [311, 127] on link "Queensland Mezzanines" at bounding box center [327, 129] width 91 height 10
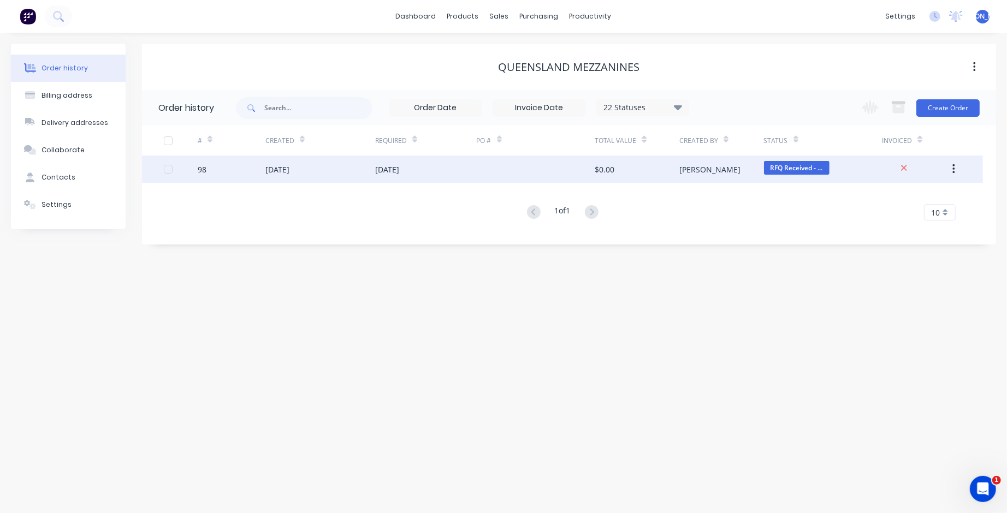
click at [206, 167] on div "98" at bounding box center [232, 169] width 68 height 27
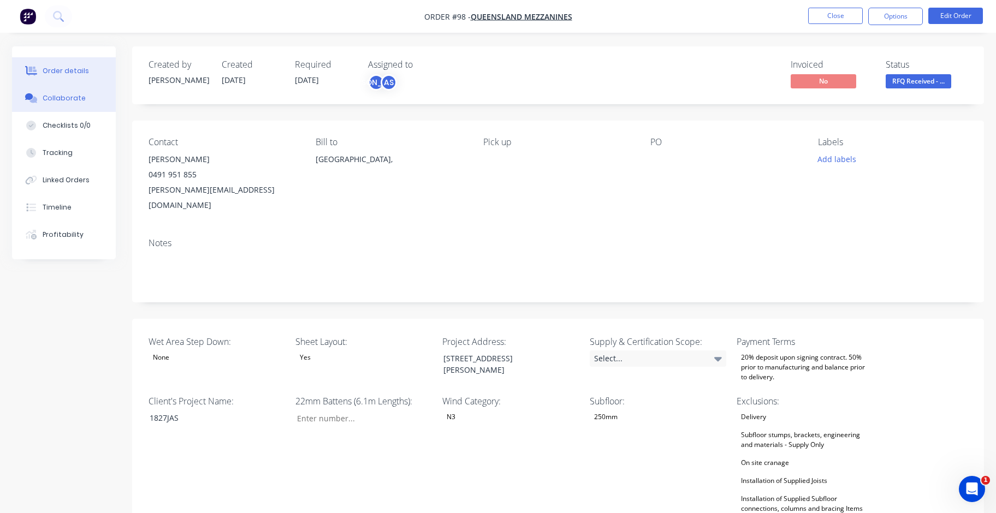
click at [62, 99] on div "Collaborate" at bounding box center [64, 98] width 43 height 10
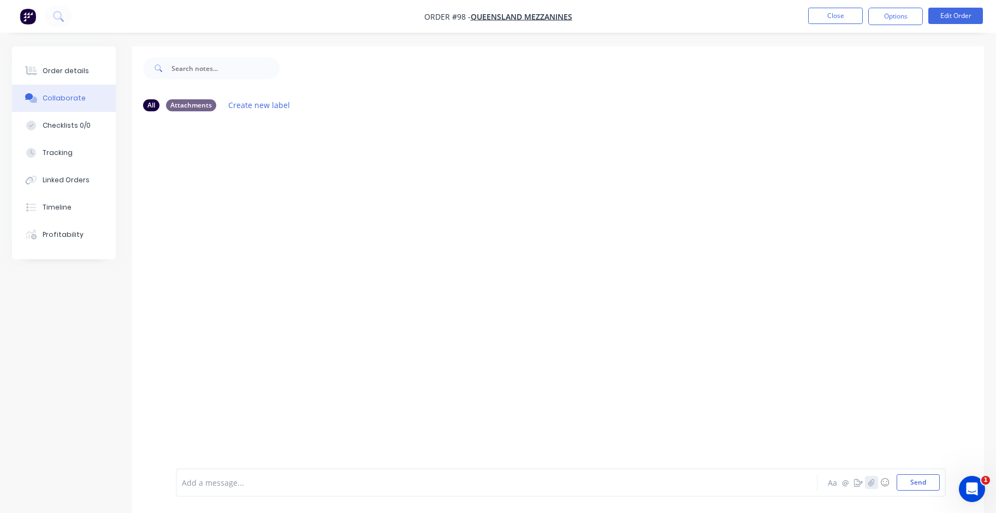
click at [491, 489] on button "button" at bounding box center [871, 482] width 13 height 13
click at [72, 75] on div "Order details" at bounding box center [66, 71] width 46 height 10
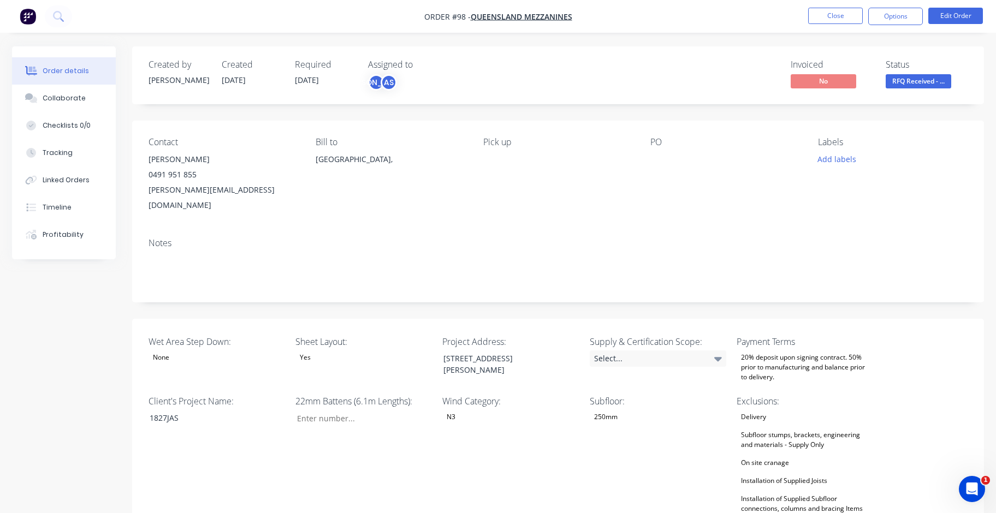
click at [310, 351] on div "Yes" at bounding box center [306, 358] width 20 height 14
click at [339, 408] on button "No" at bounding box center [378, 408] width 164 height 22
click at [173, 454] on div "Client's Project Name: 1827JAS" at bounding box center [217, 478] width 137 height 167
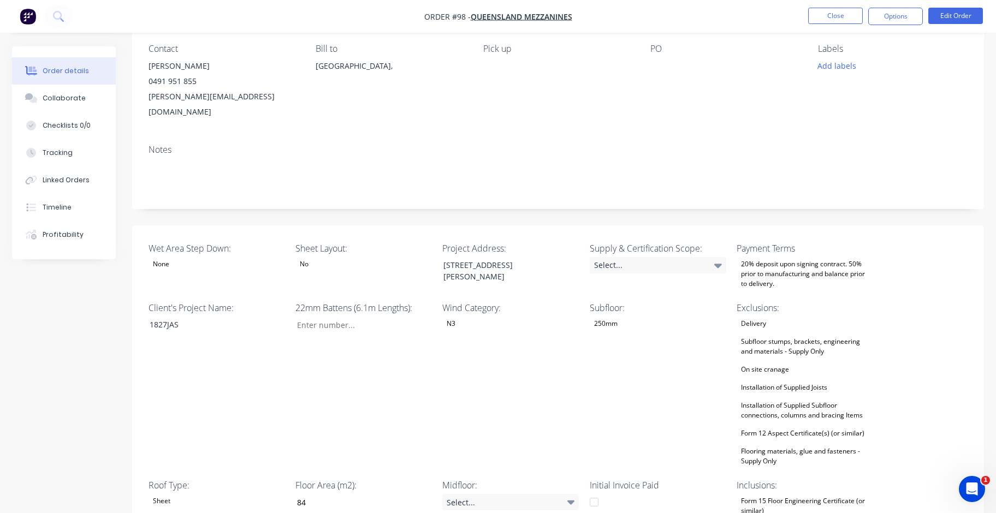
scroll to position [95, 0]
click at [491, 256] on div "Select..." at bounding box center [658, 264] width 137 height 16
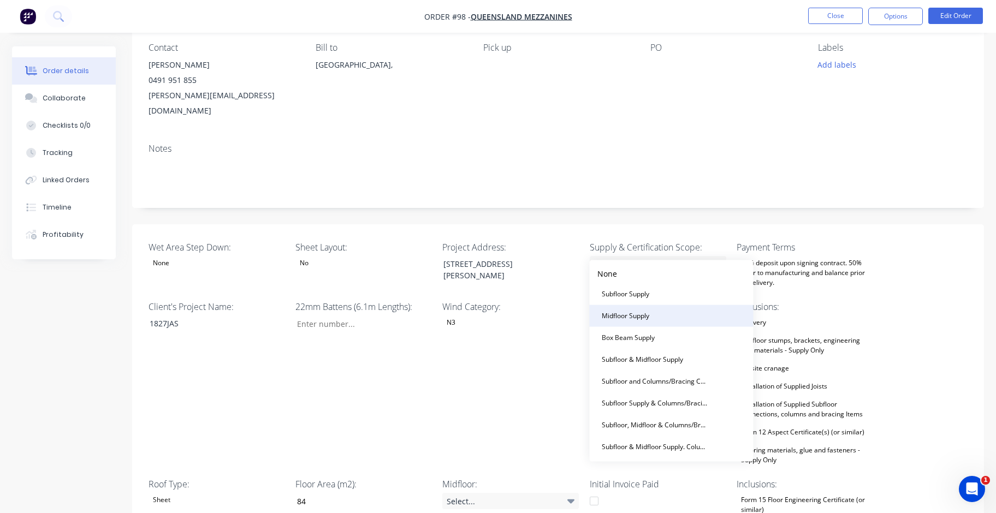
click at [491, 314] on button "Midfloor Supply" at bounding box center [671, 316] width 164 height 22
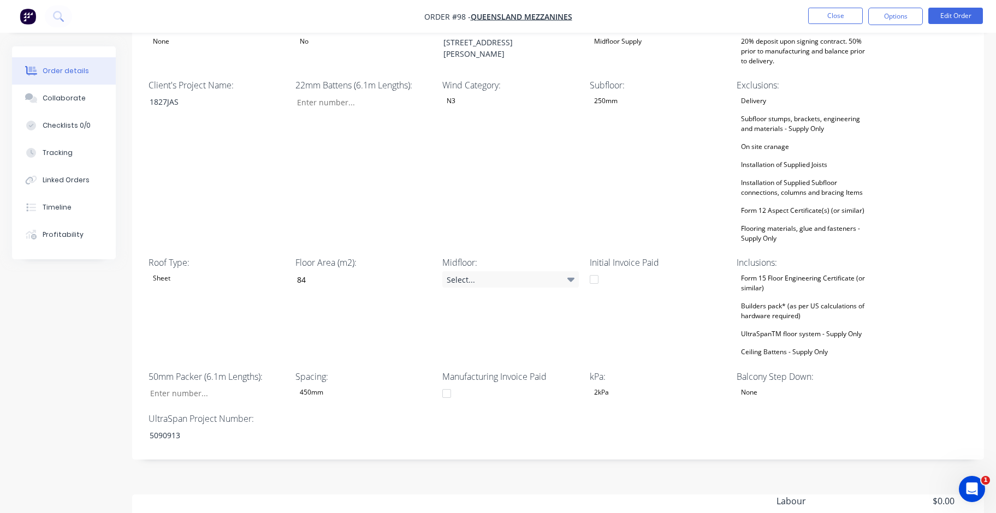
scroll to position [317, 0]
click at [491, 21] on button "Edit Order" at bounding box center [956, 16] width 55 height 16
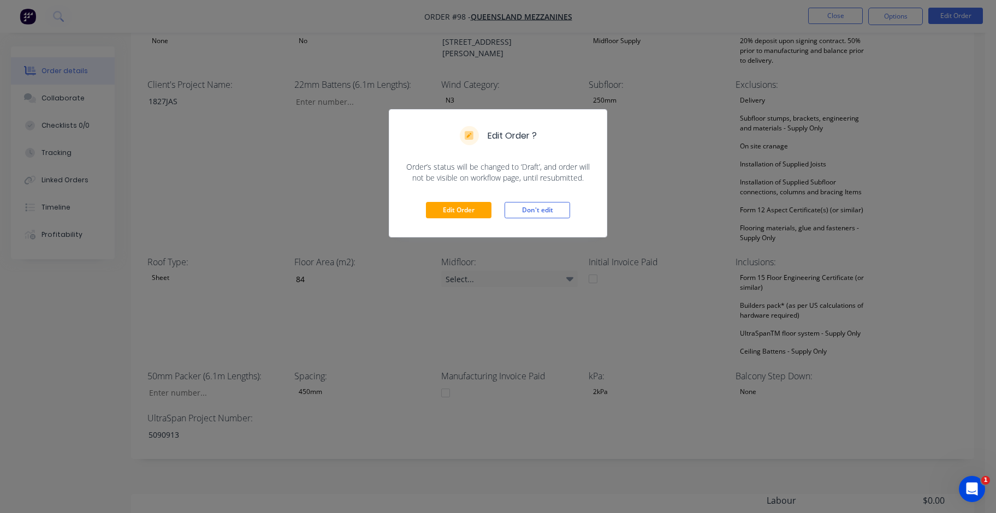
click at [473, 217] on div "Edit Order Don't edit" at bounding box center [497, 211] width 217 height 54
click at [480, 209] on button "Edit Order" at bounding box center [459, 210] width 66 height 16
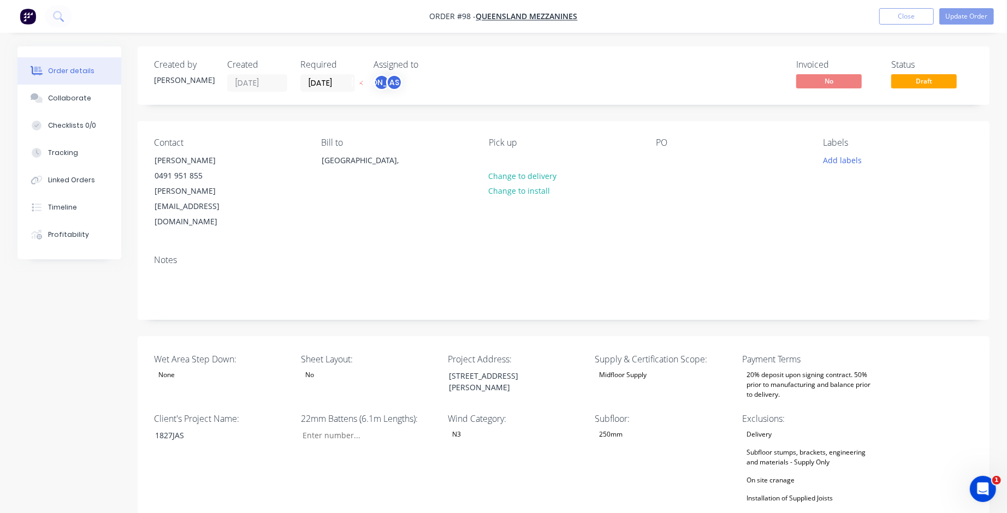
type input "84"
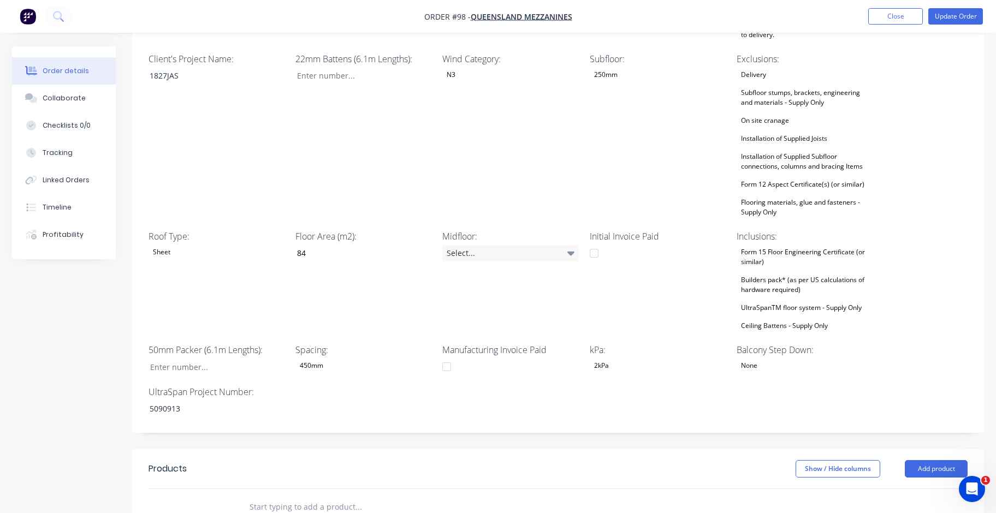
scroll to position [364, 0]
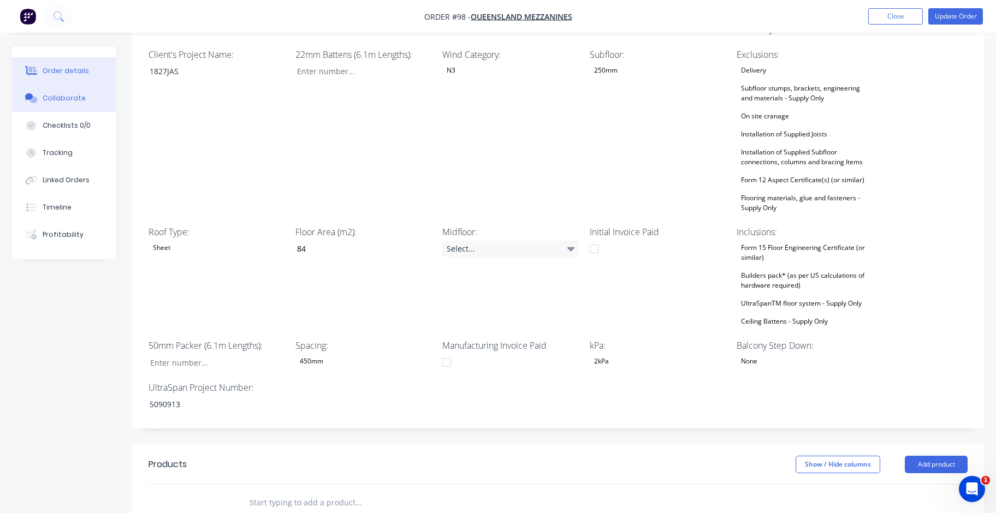
click at [73, 95] on div "Collaborate" at bounding box center [64, 98] width 43 height 10
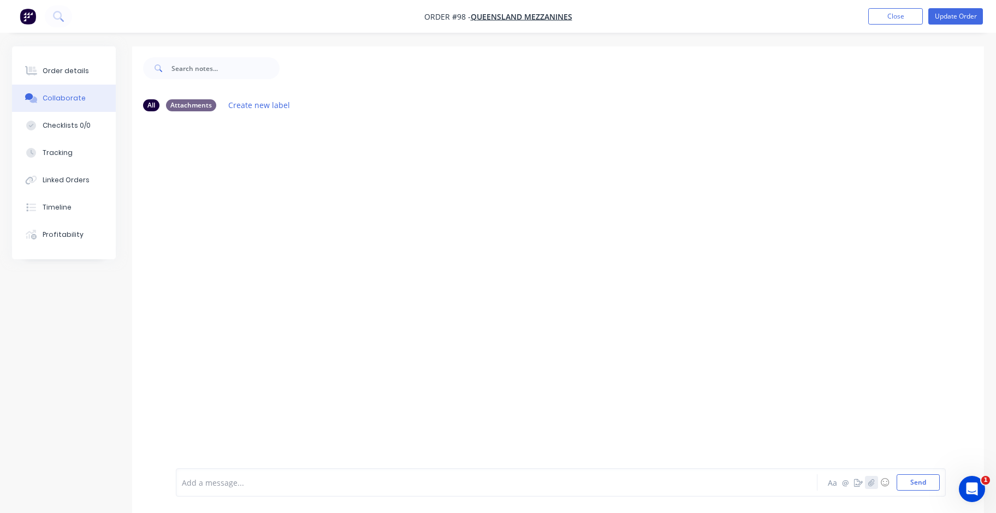
click at [491, 487] on button "button" at bounding box center [871, 482] width 13 height 13
click at [491, 487] on button "Send" at bounding box center [918, 483] width 43 height 16
click at [491, 13] on button "Update Order" at bounding box center [956, 16] width 55 height 16
click at [491, 15] on button "Close" at bounding box center [835, 16] width 55 height 16
